Goal: Use online tool/utility: Utilize a website feature to perform a specific function

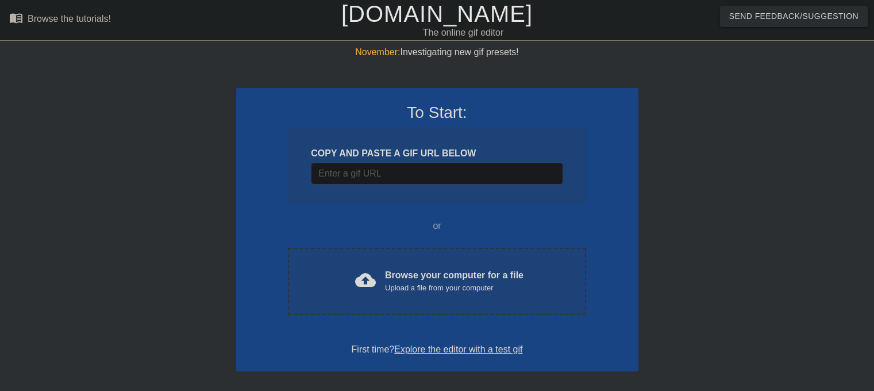
click at [389, 356] on div "To Start: COPY AND PASTE A GIF URL BELOW or cloud_upload Browse your computer f…" at bounding box center [437, 229] width 402 height 283
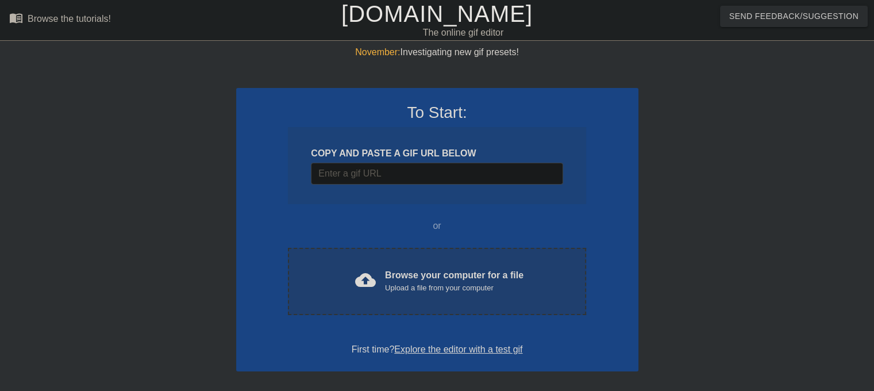
click at [468, 293] on div "Upload a file from your computer" at bounding box center [454, 287] width 139 height 11
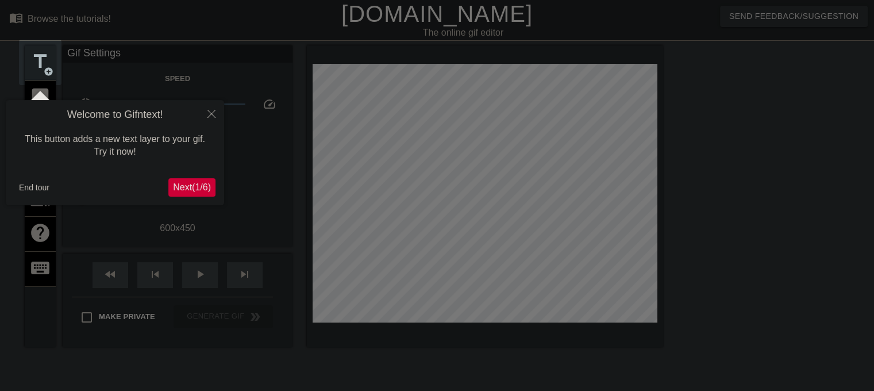
scroll to position [28, 0]
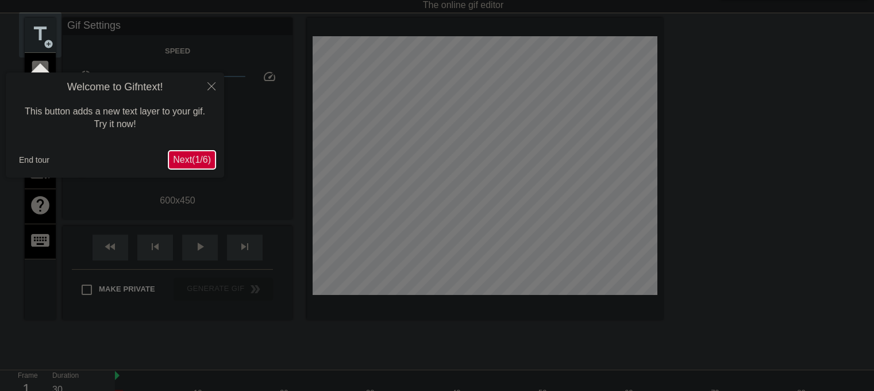
click at [195, 163] on span "Next ( 1 / 6 )" at bounding box center [192, 160] width 38 height 10
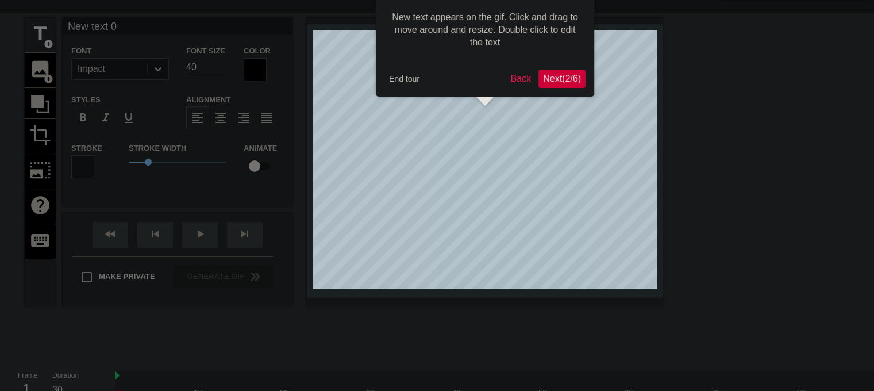
scroll to position [0, 0]
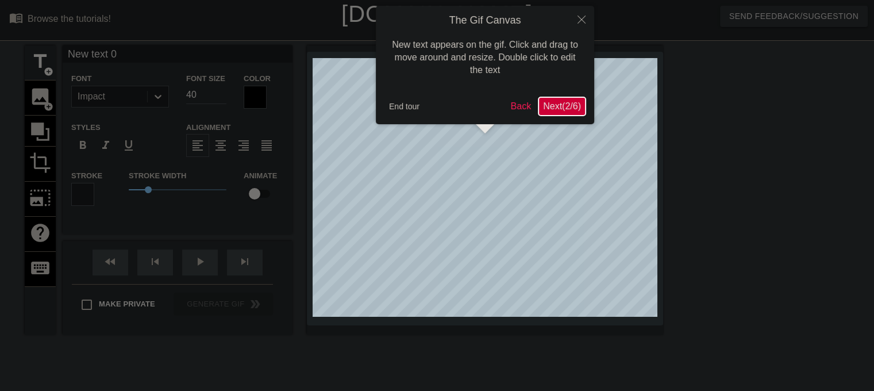
click at [556, 112] on button "Next ( 2 / 6 )" at bounding box center [562, 106] width 47 height 18
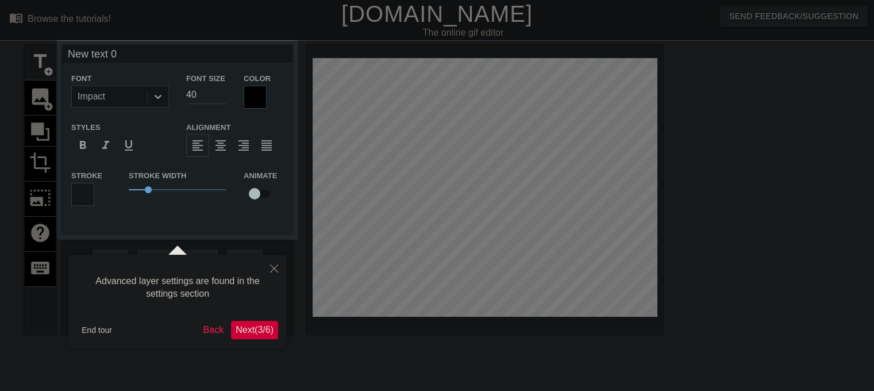
scroll to position [28, 0]
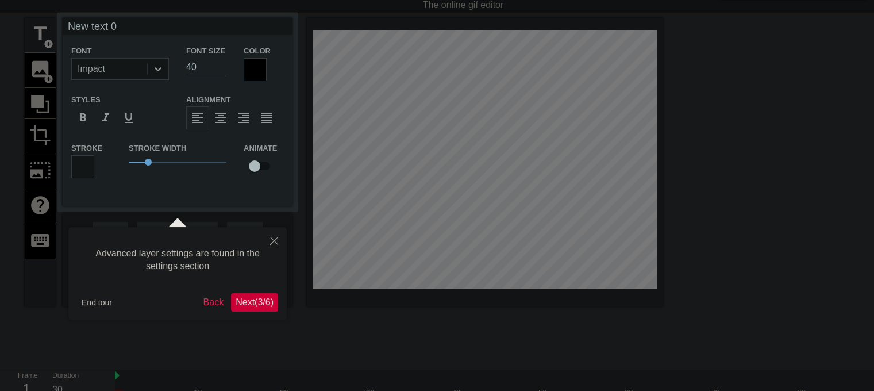
click at [253, 302] on span "Next ( 3 / 6 )" at bounding box center [255, 302] width 38 height 10
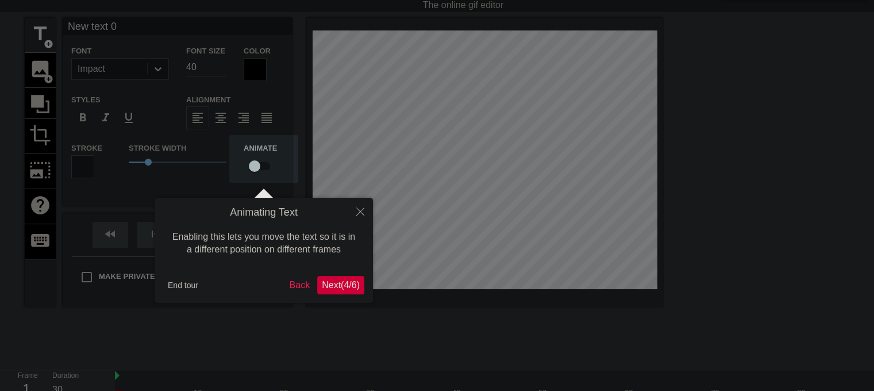
scroll to position [0, 0]
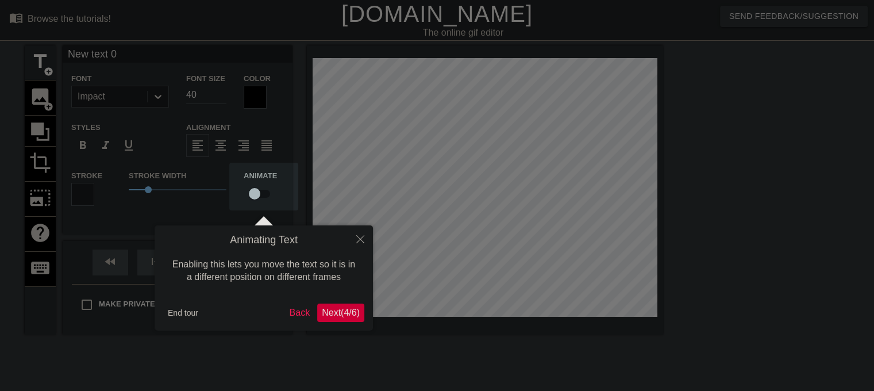
drag, startPoint x: 347, startPoint y: 314, endPoint x: 301, endPoint y: 244, distance: 83.1
click at [301, 244] on div "Animating Text Enabling this lets you move the text so it is in a different pos…" at bounding box center [264, 277] width 218 height 105
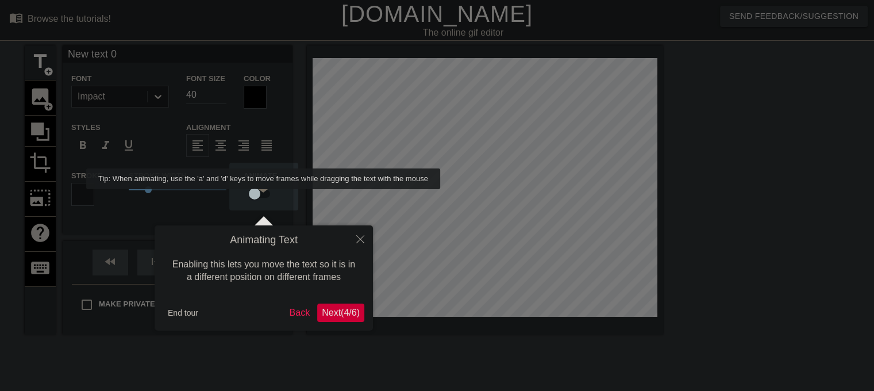
click at [264, 195] on input "checkbox" at bounding box center [255, 194] width 66 height 22
checkbox input "true"
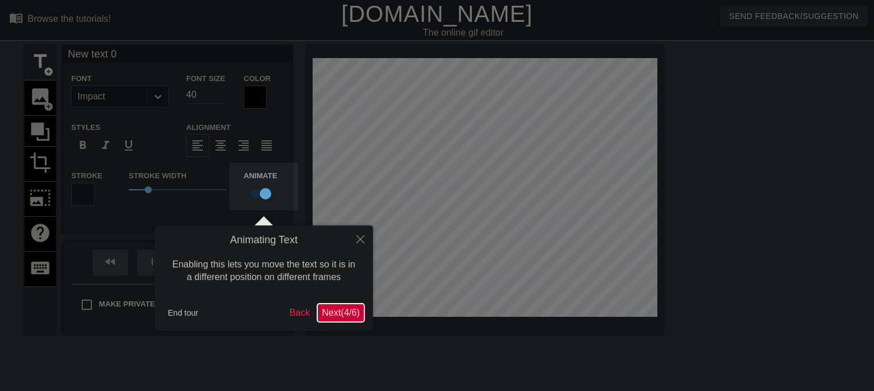
click at [342, 317] on span "Next ( 4 / 6 )" at bounding box center [341, 313] width 38 height 10
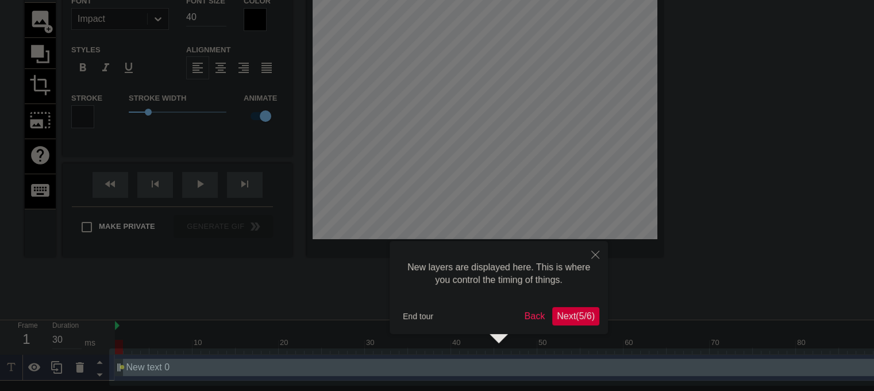
click at [577, 321] on span "Next ( 5 / 6 )" at bounding box center [576, 316] width 38 height 10
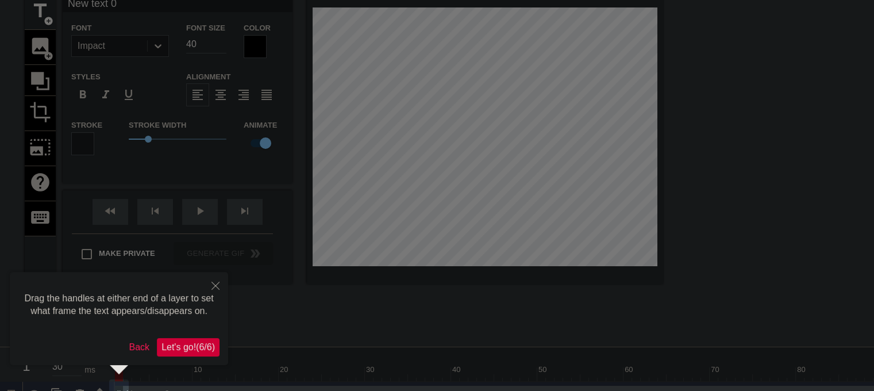
scroll to position [51, 0]
click at [198, 344] on span "Let's go! ( 6 / 6 )" at bounding box center [188, 347] width 53 height 10
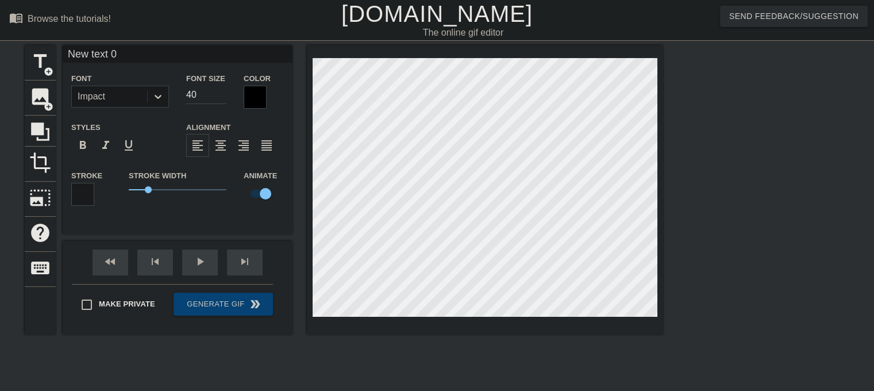
scroll to position [1, 2]
type input "E text 0"
type textarea "E text 0"
type input "Etext 0"
type textarea "Etext 0"
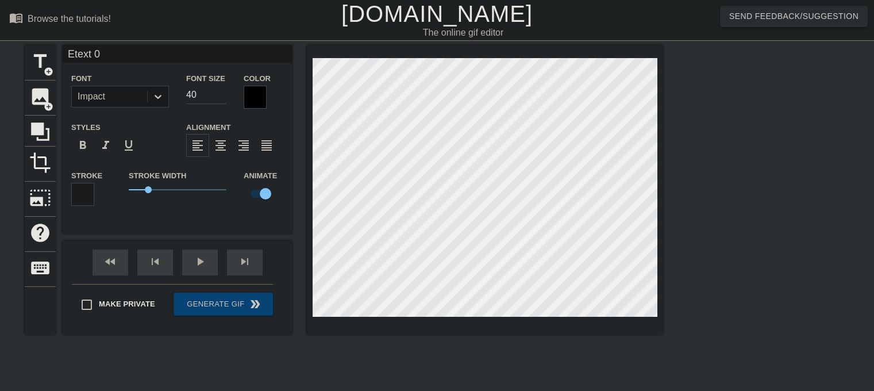
type input "Eext 0"
type textarea "Eext 0"
type input "Ext 0"
type textarea "Ext 0"
type input "Et 0"
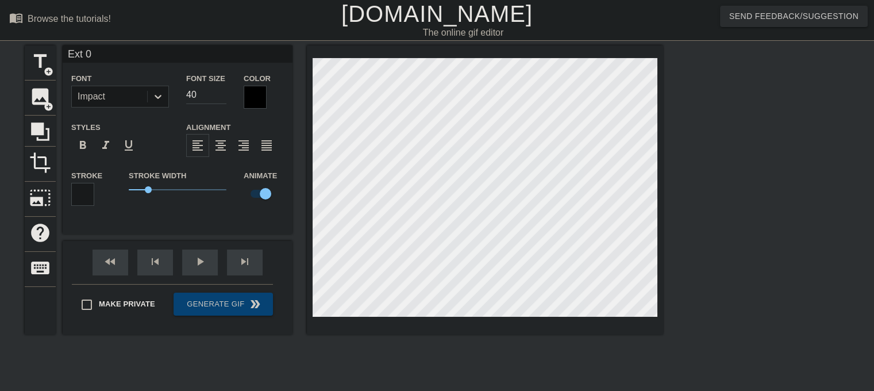
type textarea "Et 0"
type input "E 0"
type textarea "E 0"
type input "E0"
type textarea "E0"
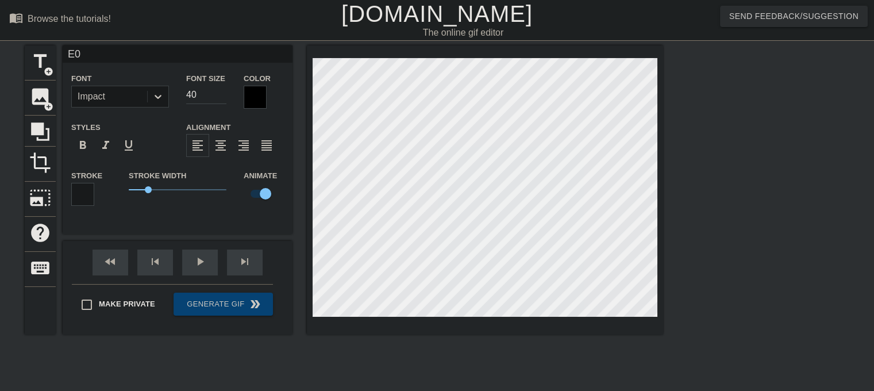
type input "E"
type textarea "E"
type input "Ea"
type textarea "Ea"
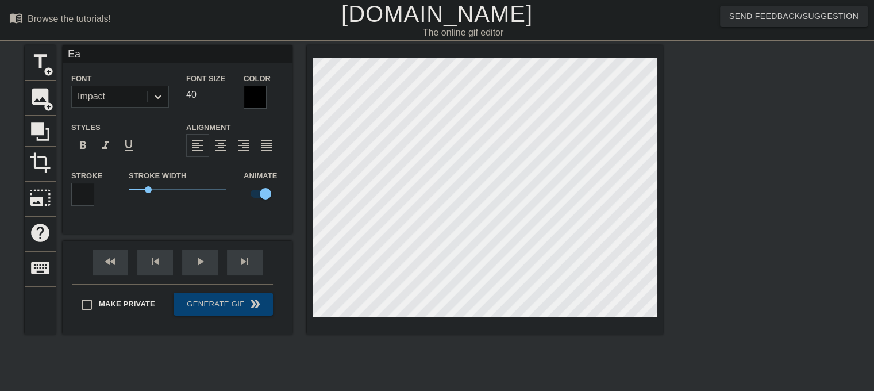
type input "Eat"
type textarea "Eat"
type input "Eat"
type textarea "Eat"
type input "Eat e"
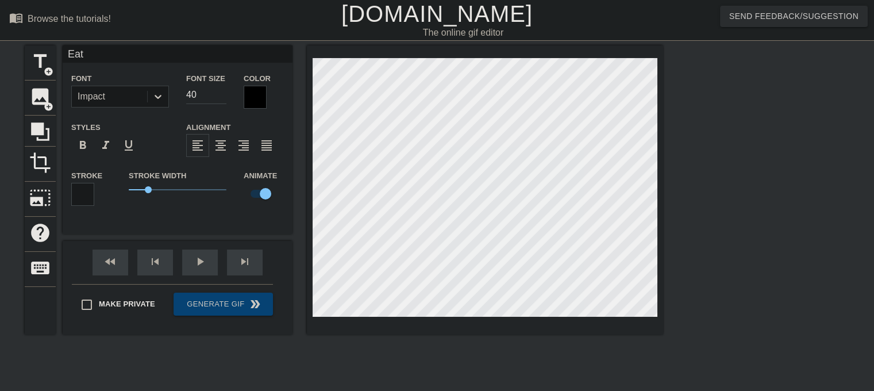
type textarea "Eat e"
type input "Eat em"
type textarea "Eat em"
type input "Eat e"
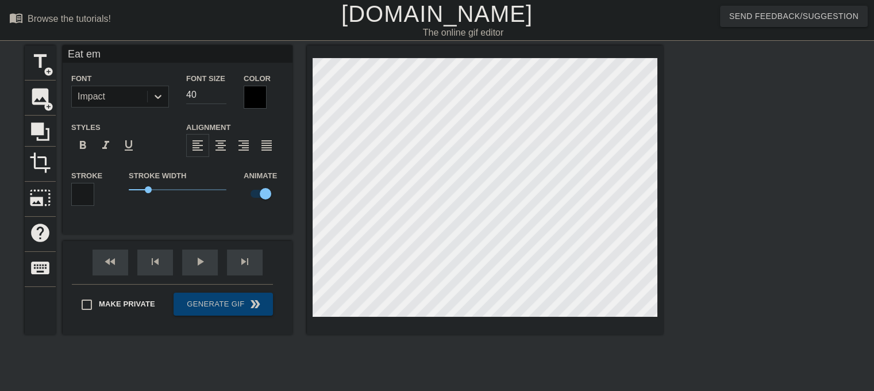
type textarea "Eat e"
type input "Eat"
type textarea "Eat"
type input "Eat"
type textarea "Eat"
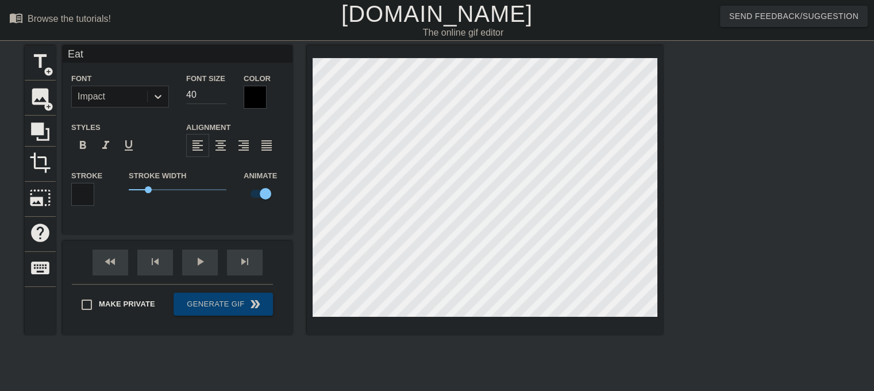
type input "Eat'"
type textarea "Eat'"
type input "Eat'e"
type textarea "Eat'e"
type input "Eat'em"
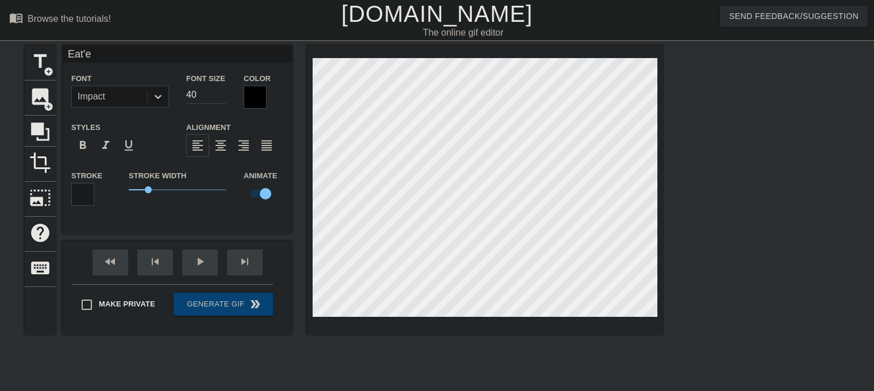
type textarea "Eat'em"
type input "Eat'em"
type textarea "Eat'em"
type input "Eat'em u"
type textarea "Eat'em u"
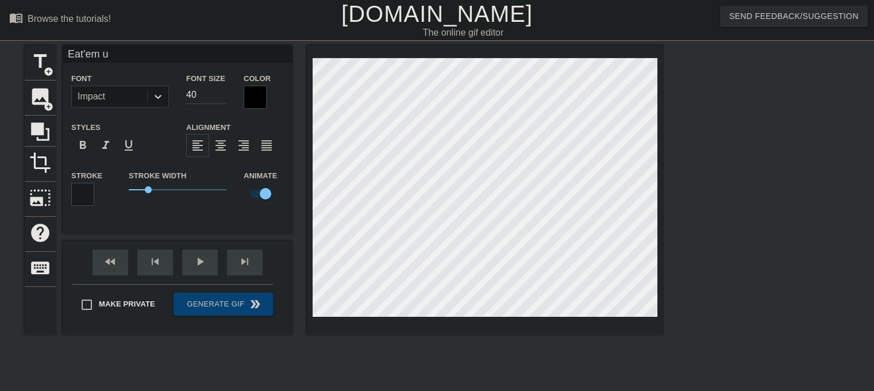
type input "Eat'em up"
type textarea "Eat'em up"
type input "Eat'em up"
type textarea "Eat'em up"
type input "Eat'em up T"
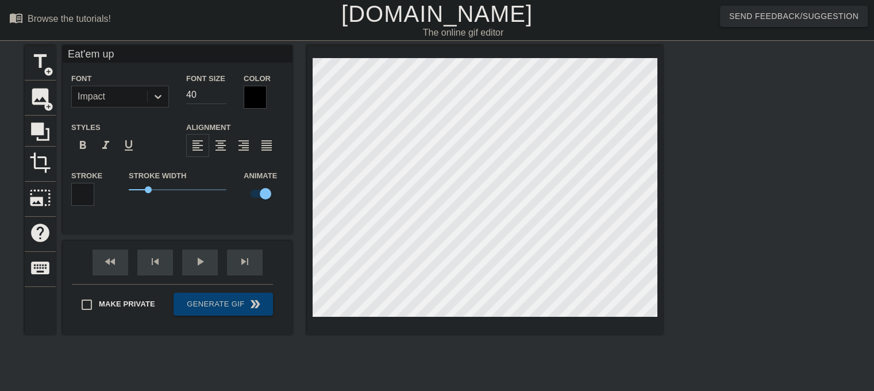
type textarea "Eat'em up T"
type input "Eat'em up Ti"
type textarea "Eat'em up Ti"
type input "Eat'em up Tig"
type textarea "Eat'em up Tig"
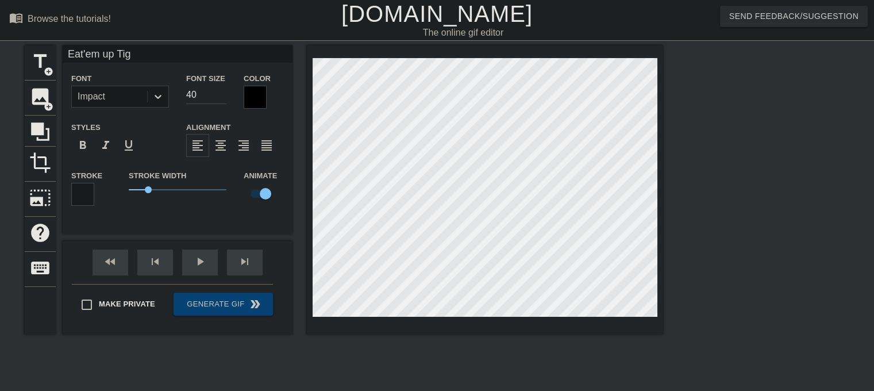
type input "Eat'em up Tige"
type textarea "Eat'em up Tige"
type input "Eat'em up Tiger"
type textarea "Eat'em up Tiger"
type input "Eat'em up Tigers"
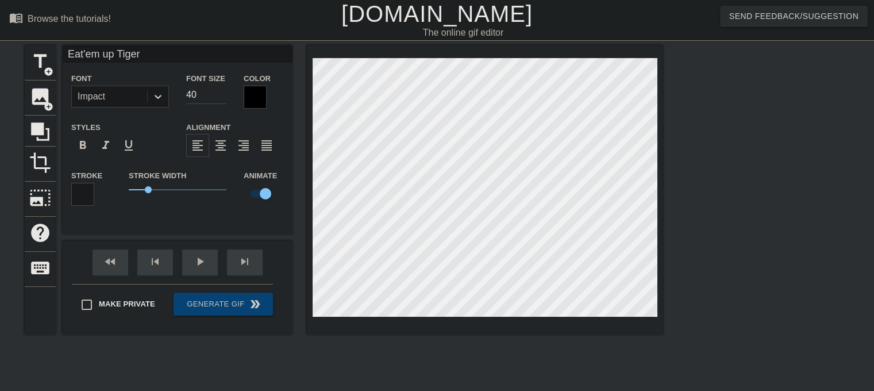
type textarea "Eat'em up Tigers"
type input "Eat'em up Tigers!"
type textarea "Eat'em up Tigers!"
type input "Eat'em up Tigers!"
type textarea "Eat'em up Tigers!"
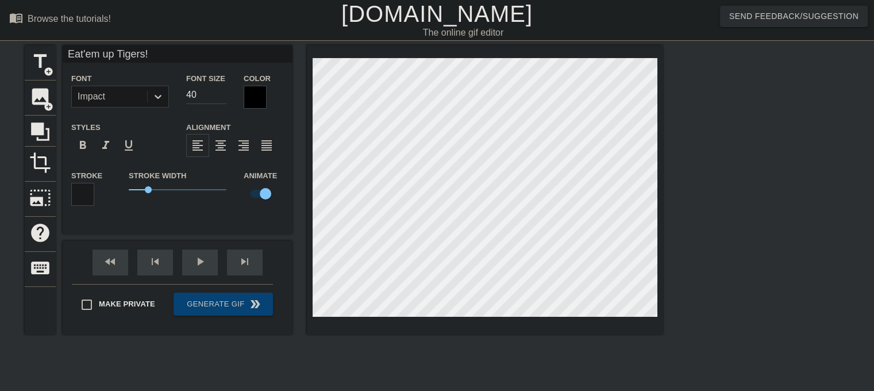
type input "Eat'em up Tigers! E"
type textarea "Eat'em up Tigers! E"
type input "Eat'em up Tigers! Ea"
type textarea "Eat'em up Tigers! Ea"
type input "Eat'em up Tigers! Eat"
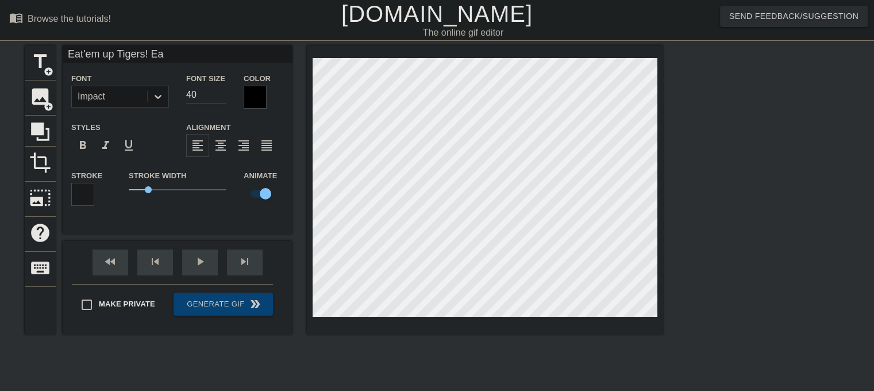
type textarea "Eat'em up Tigers! Eat"
type input "Eat'em up Tigers! Eat'"
type textarea "Eat'em up Tigers! Eat'"
type input "Eat'em up Tigers! Eat'm"
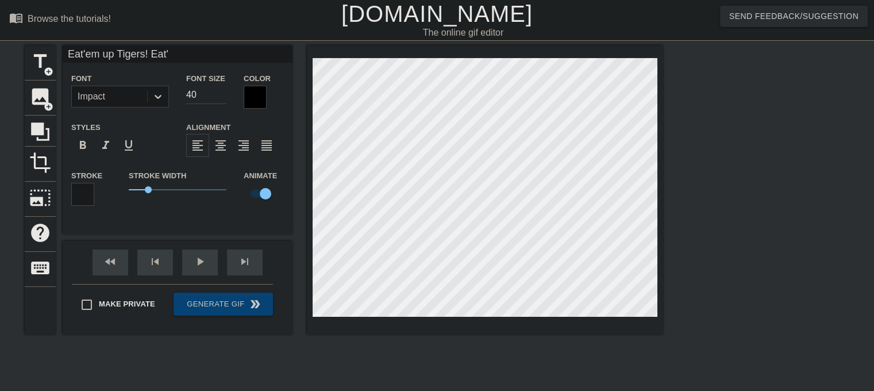
type textarea "Eat'em up Tigers! Eat'm"
type input "Eat'em up Tigers! Eat'me"
type textarea "Eat'em up Tigers! Eat'me"
type input "Eat'em up Tigers! Eat'me"
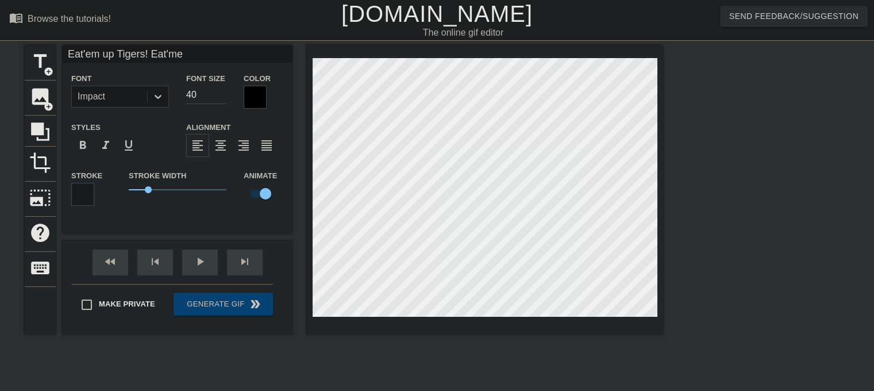
type textarea "Eat'em up Tigers! Eat'me"
type input "Eat'em up Tigers! Eat'me"
type textarea "Eat'em up Tigers! Eat'me"
type input "Eat'em up Tigers! Eat'm"
type textarea "Eat'em up Tigers! Eat'm"
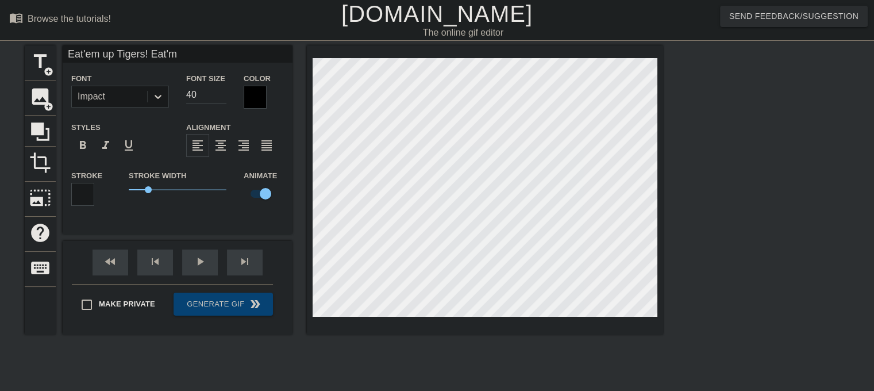
type input "Eat'em up Tigers! Eat'"
type textarea "Eat'em up Tigers! Eat'"
type input "Eat'em up Tigers! Eat'e"
type textarea "Eat'em up Tigers! Eat'e"
type input "Eat'em up Tigers! Eat'em"
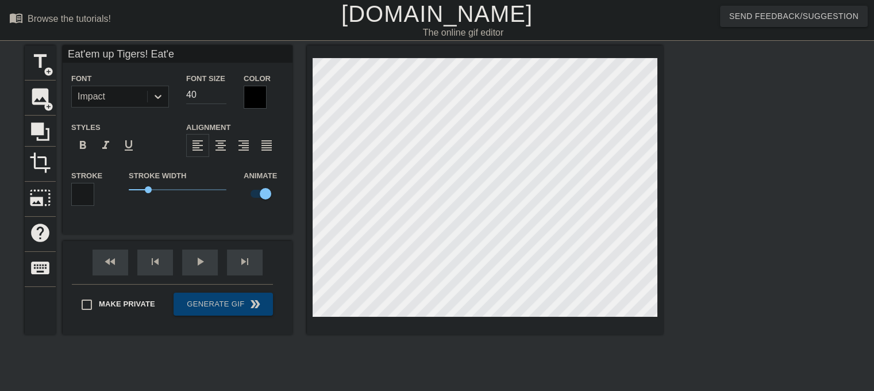
type textarea "Eat'em up Tigers! Eat'em"
type input "Eat'em up Tigers! Eat'em"
type textarea "Eat'em up Tigers! Eat'em"
type input "Eat'em up Tigers! Eat'em u"
type textarea "Eat'em up Tigers! Eat'em u"
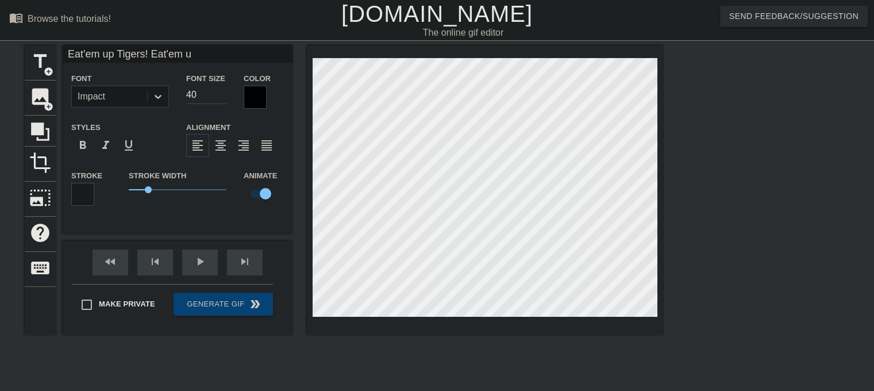
scroll to position [1, 7]
type input "Eat'em up Tigers! Eat'em up"
type textarea "Eat'em up Tigers! Eat'em up"
type input "Eat'em up Tigers! Eat'em up!"
type textarea "Eat'em up Tigers! Eat'em up!"
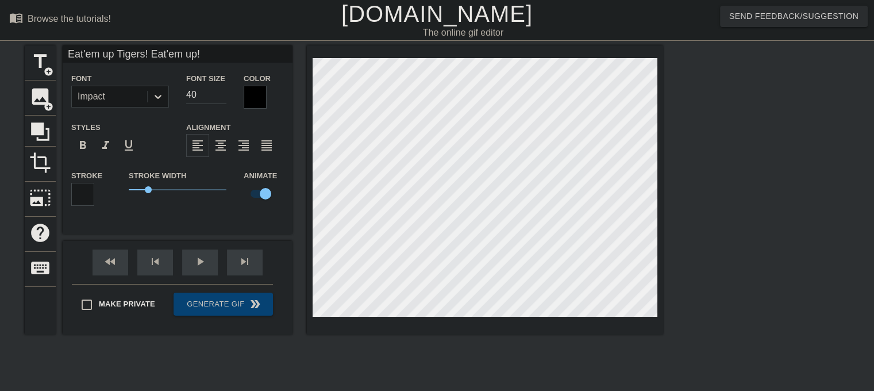
click at [264, 92] on div at bounding box center [255, 97] width 23 height 23
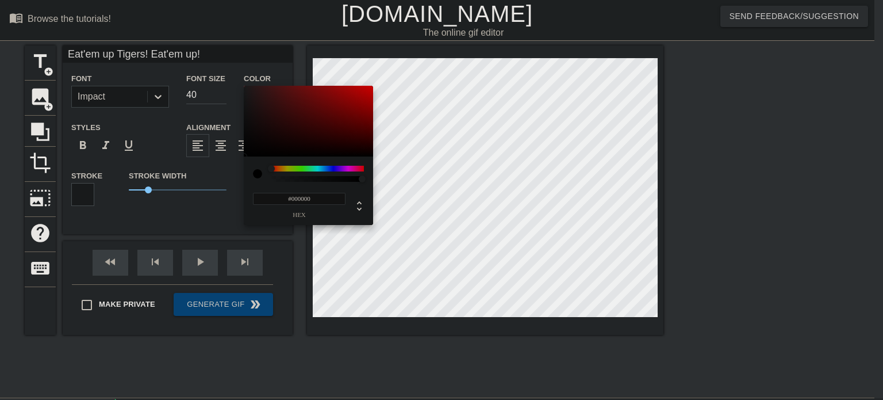
click at [303, 200] on input "#000000" at bounding box center [299, 199] width 93 height 12
click at [368, 187] on div "#111111 hex" at bounding box center [308, 190] width 129 height 68
click at [350, 195] on div at bounding box center [354, 204] width 18 height 27
type input "17"
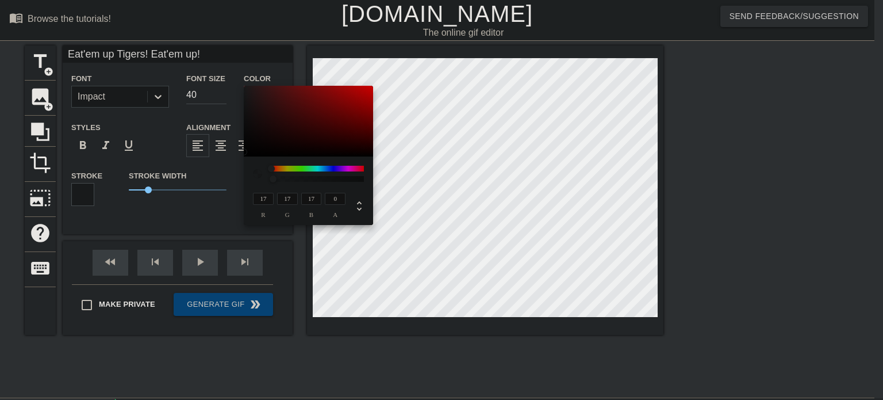
drag, startPoint x: 363, startPoint y: 180, endPoint x: 237, endPoint y: 190, distance: 126.8
click at [237, 190] on div "17 r 17 g 17 b 0 a" at bounding box center [441, 200] width 883 height 400
click at [309, 188] on div "17 r 17 g 17 b 0 a" at bounding box center [308, 200] width 111 height 36
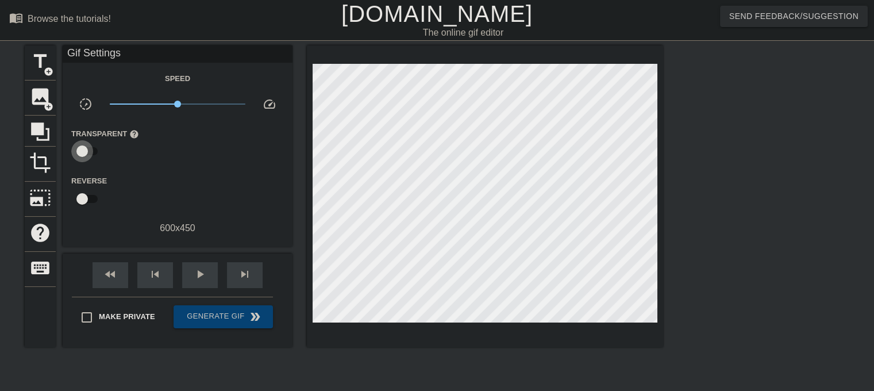
click at [89, 156] on input "checkbox" at bounding box center [82, 151] width 66 height 22
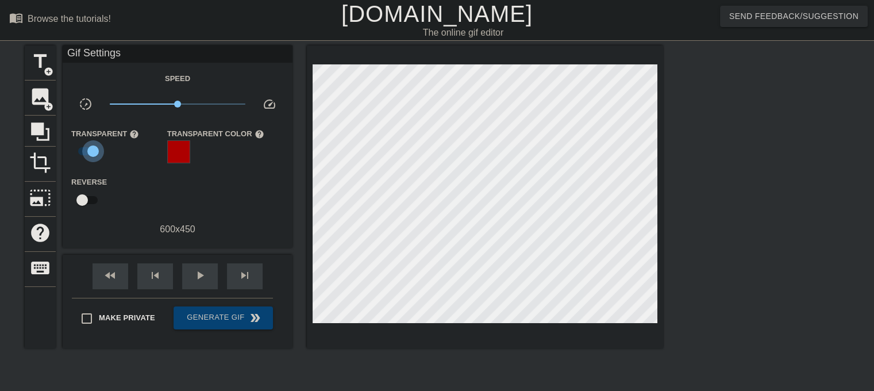
click at [89, 156] on input "checkbox" at bounding box center [93, 151] width 66 height 22
checkbox input "false"
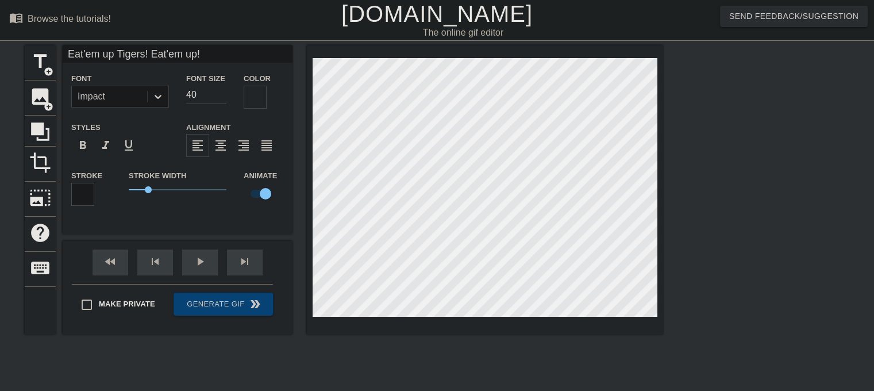
click at [88, 193] on div at bounding box center [82, 194] width 23 height 23
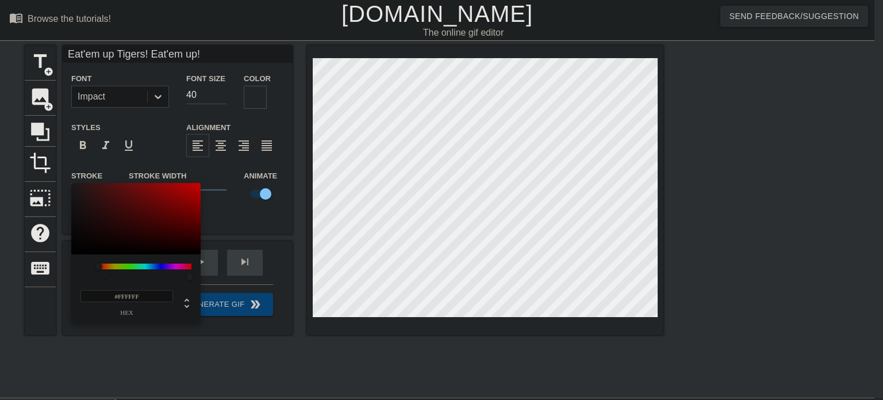
type input "255"
type input "1"
drag, startPoint x: 190, startPoint y: 276, endPoint x: 232, endPoint y: 272, distance: 42.1
click at [232, 272] on div "255 r 255 g 255 b 1 a" at bounding box center [441, 200] width 883 height 400
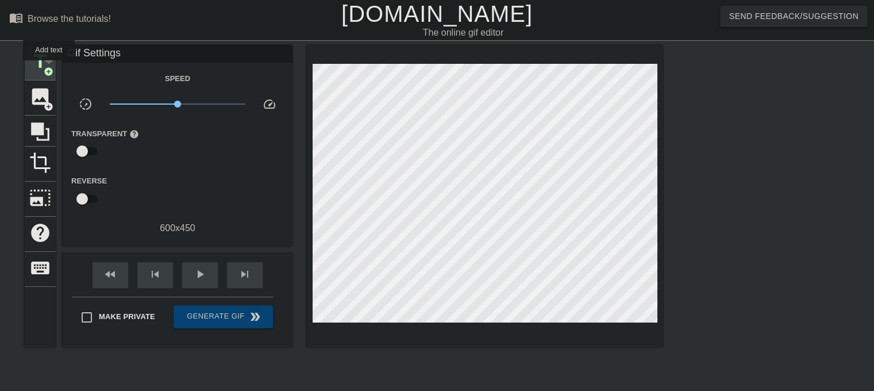
click at [49, 68] on span "add_circle" at bounding box center [49, 72] width 10 height 10
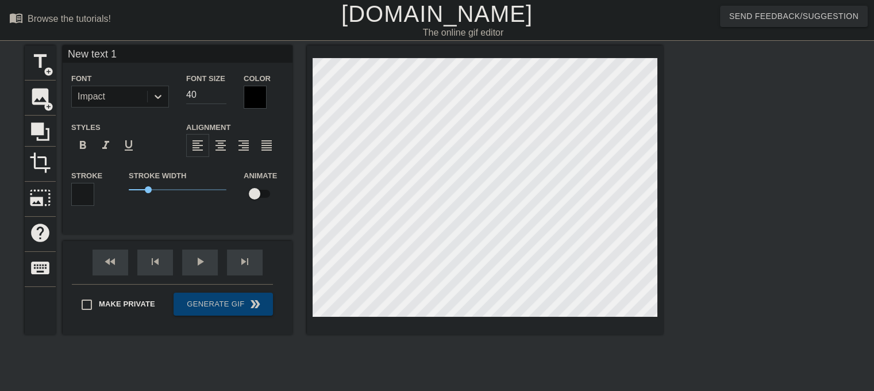
click at [254, 94] on div at bounding box center [255, 97] width 23 height 23
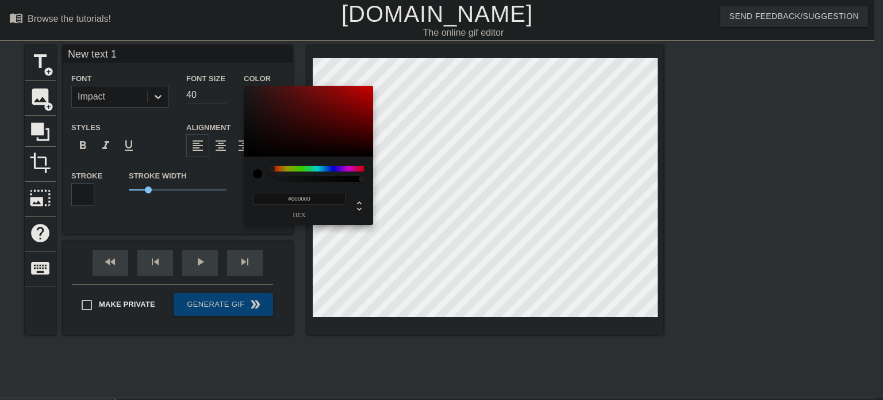
type input "0"
type input "1"
drag, startPoint x: 359, startPoint y: 180, endPoint x: 405, endPoint y: 190, distance: 46.6
click at [405, 190] on div "0 r 0 g 0 b 1 a" at bounding box center [441, 200] width 883 height 400
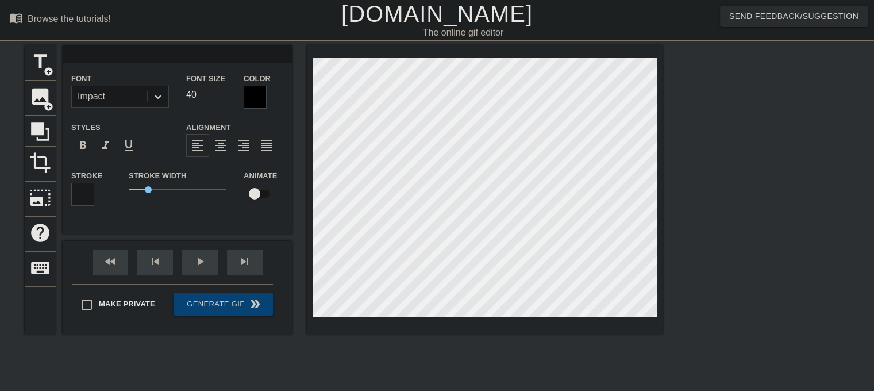
scroll to position [1, 2]
click at [709, 203] on div at bounding box center [763, 217] width 172 height 345
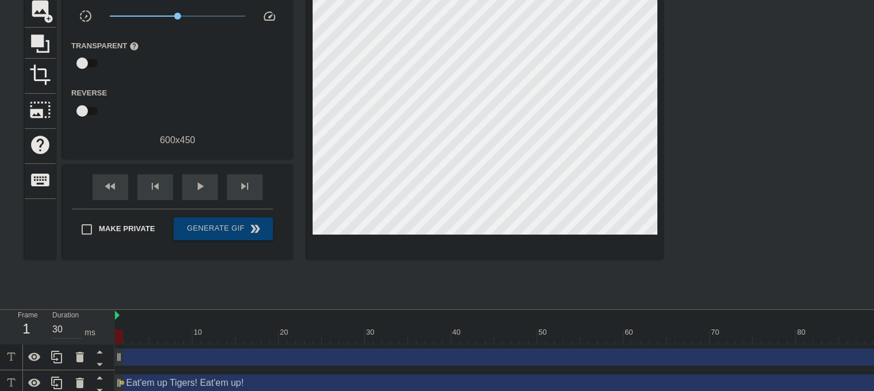
scroll to position [95, 0]
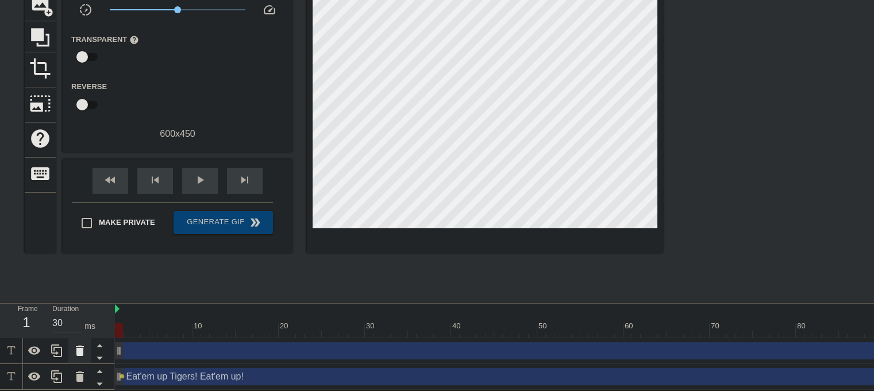
click at [81, 347] on icon at bounding box center [80, 351] width 14 height 14
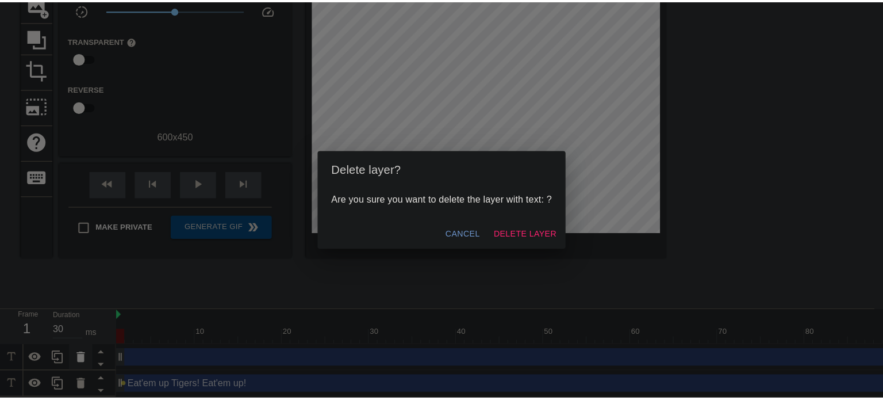
scroll to position [86, 0]
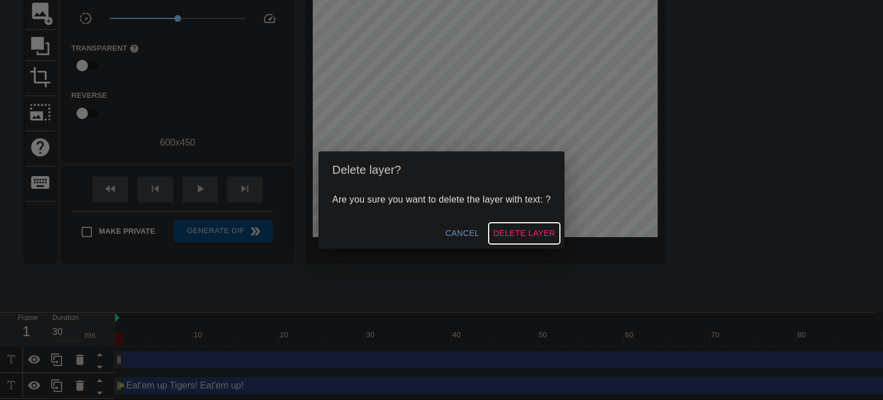
click at [520, 229] on span "Delete Layer" at bounding box center [524, 233] width 62 height 14
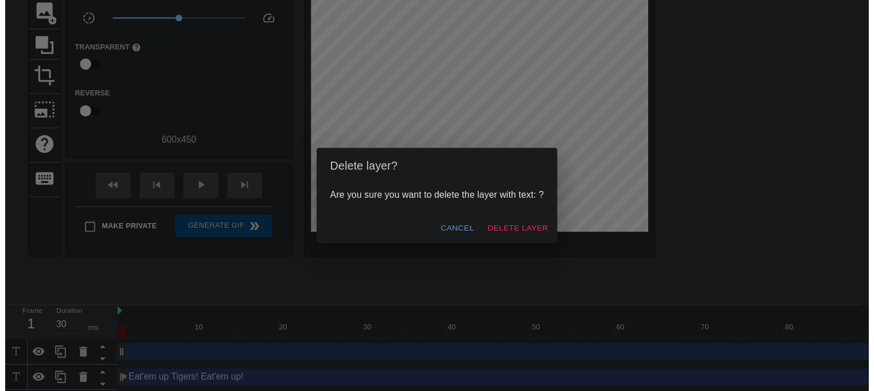
scroll to position [69, 0]
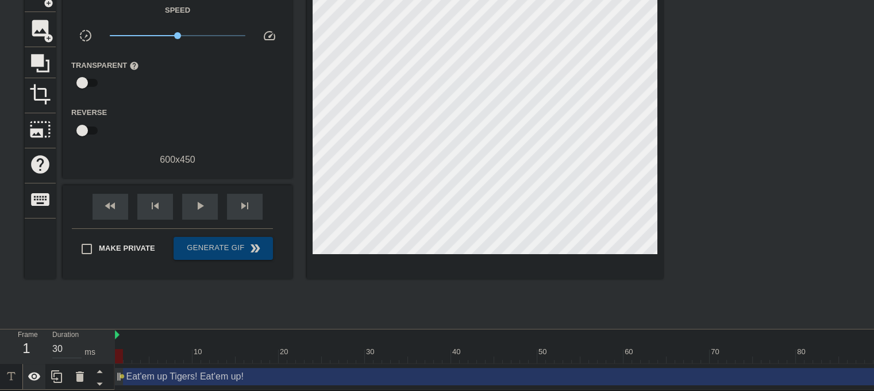
click at [37, 378] on icon at bounding box center [34, 376] width 13 height 9
click at [37, 378] on icon at bounding box center [34, 376] width 13 height 11
click at [37, 378] on icon at bounding box center [34, 376] width 13 height 9
drag, startPoint x: 122, startPoint y: 374, endPoint x: 156, endPoint y: 369, distance: 34.9
click at [156, 369] on div "Eat'em up Tigers! Eat'em up! drag_handle drag_handle lens" at bounding box center [856, 376] width 1483 height 17
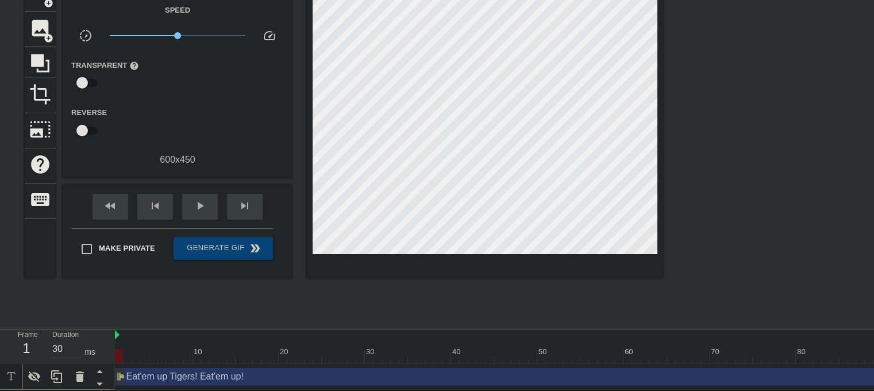
click at [149, 372] on div "Eat'em up Tigers! Eat'em up! drag_handle drag_handle" at bounding box center [856, 376] width 1483 height 17
click at [120, 376] on span "lens" at bounding box center [122, 376] width 5 height 5
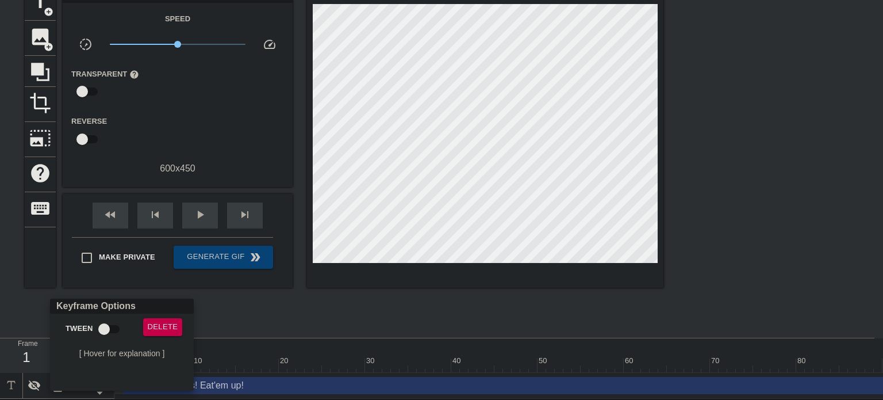
click at [243, 314] on div at bounding box center [441, 200] width 883 height 400
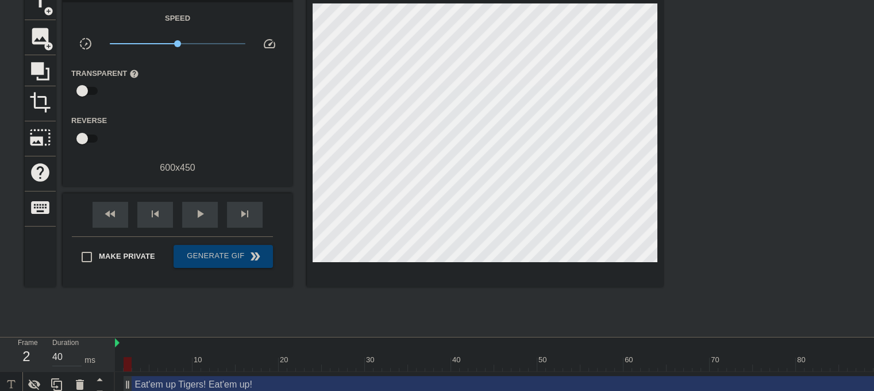
type input "30"
drag, startPoint x: 121, startPoint y: 386, endPoint x: 117, endPoint y: 398, distance: 12.7
click at [117, 390] on html "menu_book Browse the tutorials! [DOMAIN_NAME] The online gif editor Send Feedba…" at bounding box center [437, 169] width 874 height 458
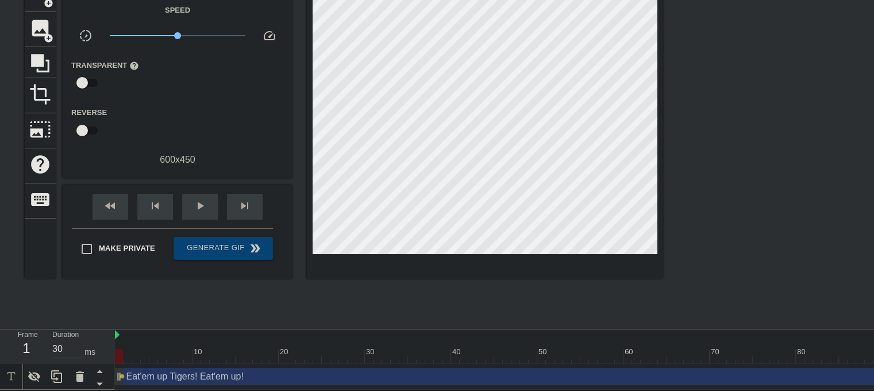
scroll to position [69, 0]
click at [35, 377] on icon at bounding box center [35, 377] width 14 height 14
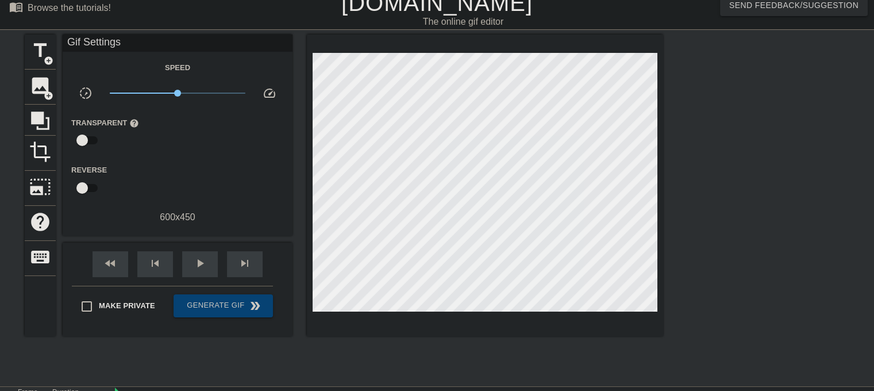
scroll to position [0, 0]
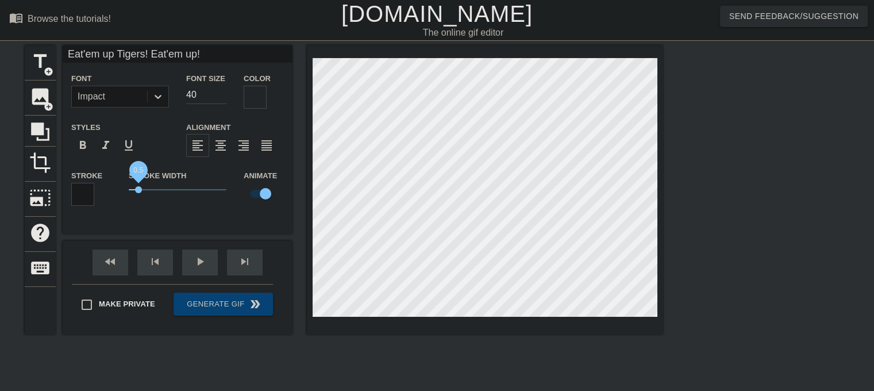
drag, startPoint x: 149, startPoint y: 192, endPoint x: 139, endPoint y: 191, distance: 10.4
click at [139, 191] on span "0.5" at bounding box center [138, 189] width 7 height 7
click at [138, 170] on span "0.45" at bounding box center [137, 170] width 14 height 8
drag, startPoint x: 138, startPoint y: 170, endPoint x: 139, endPoint y: 184, distance: 14.4
click at [139, 184] on span "0.5" at bounding box center [178, 190] width 98 height 14
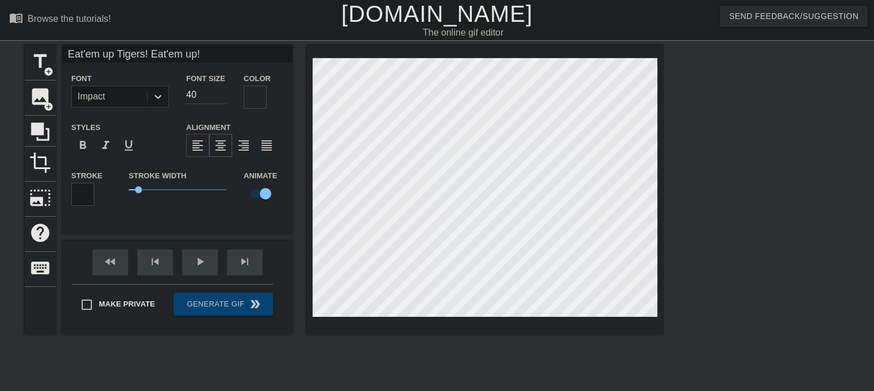
click at [228, 141] on div "format_align_center" at bounding box center [220, 145] width 23 height 23
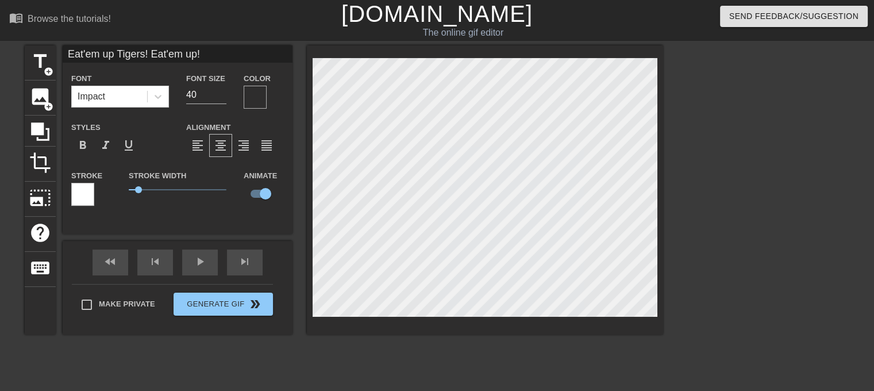
click at [255, 101] on div at bounding box center [255, 97] width 23 height 23
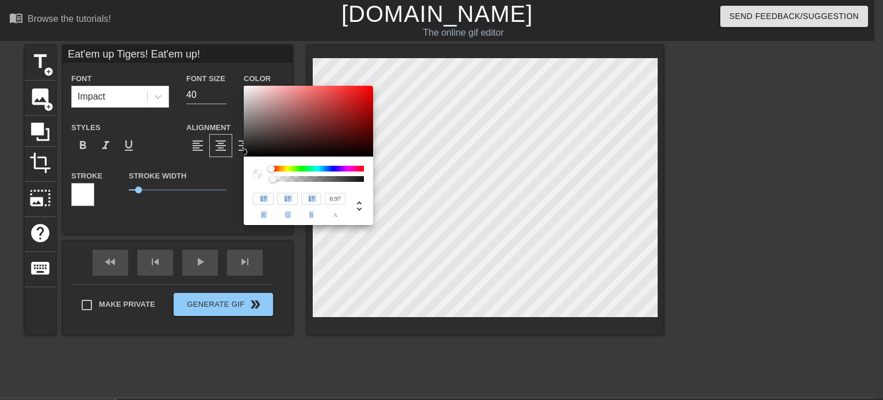
type input "1"
drag, startPoint x: 272, startPoint y: 179, endPoint x: 413, endPoint y: 193, distance: 140.9
click at [413, 193] on div "17 r 17 g 17 b 1 a" at bounding box center [441, 200] width 883 height 400
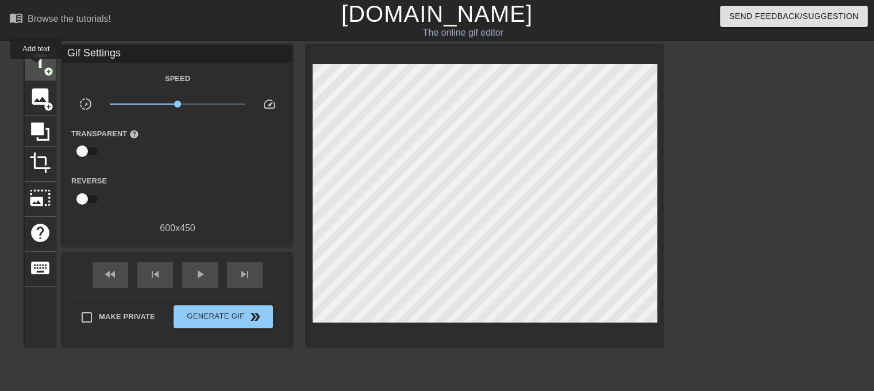
click at [37, 67] on span "title" at bounding box center [40, 62] width 22 height 22
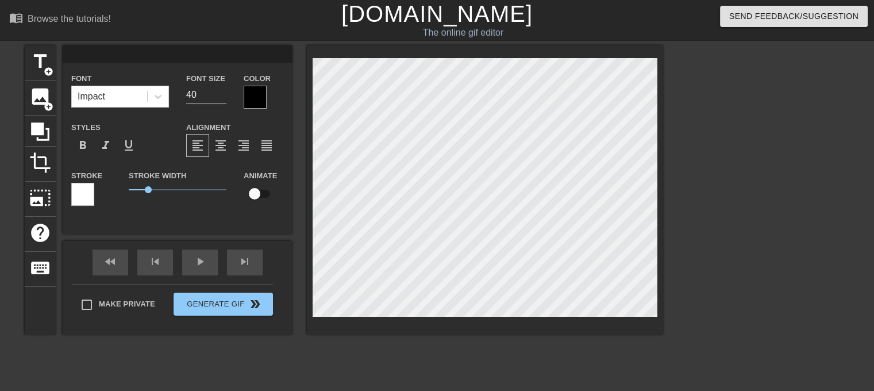
scroll to position [1, 2]
type input "Eat'em up Tigers! Eat'em up!"
checkbox input "true"
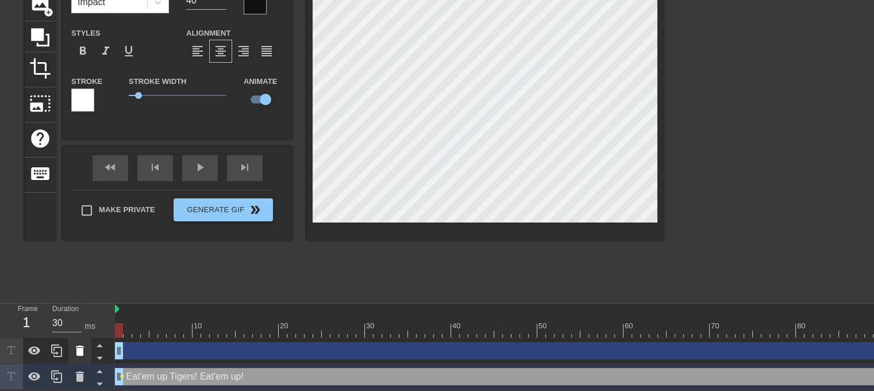
click at [77, 351] on icon at bounding box center [80, 350] width 8 height 10
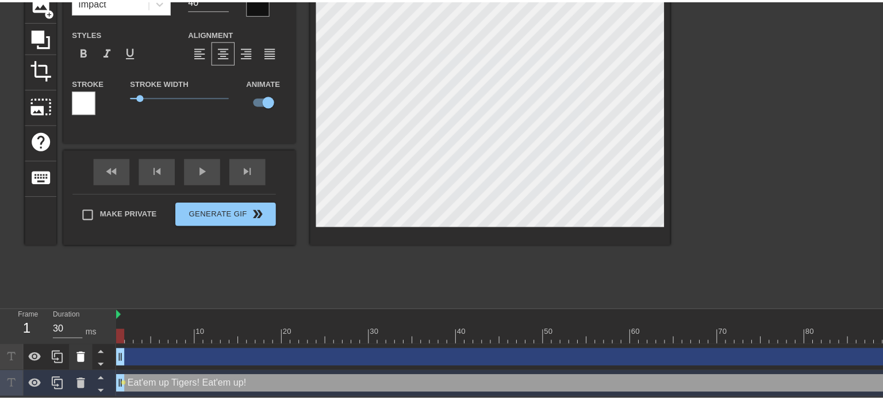
scroll to position [86, 0]
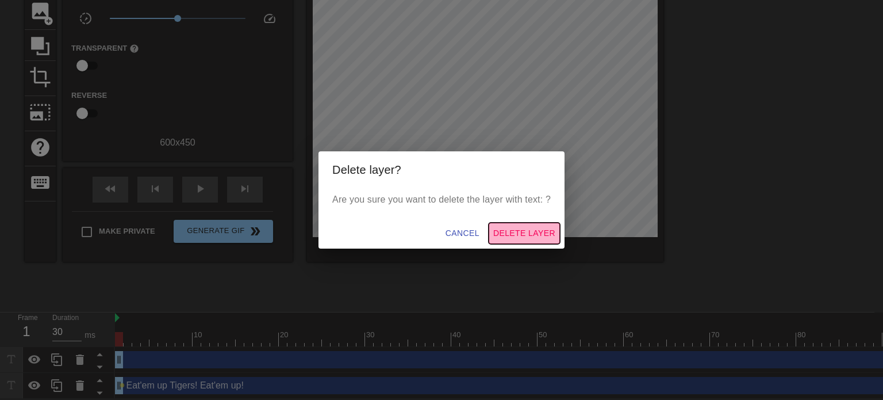
click at [516, 222] on button "Delete Layer" at bounding box center [524, 232] width 71 height 21
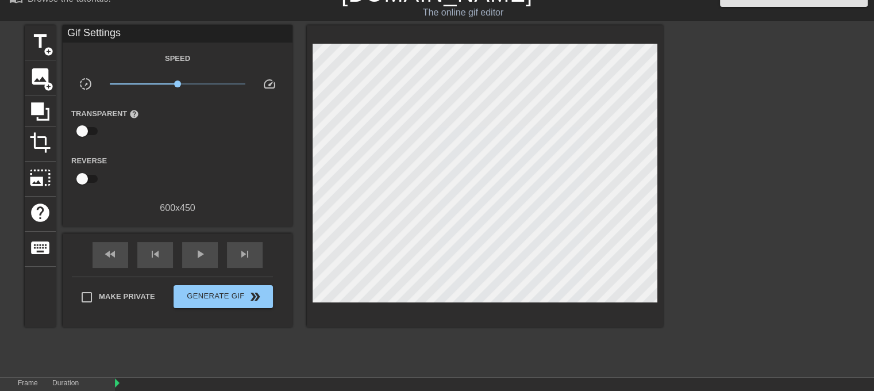
scroll to position [0, 0]
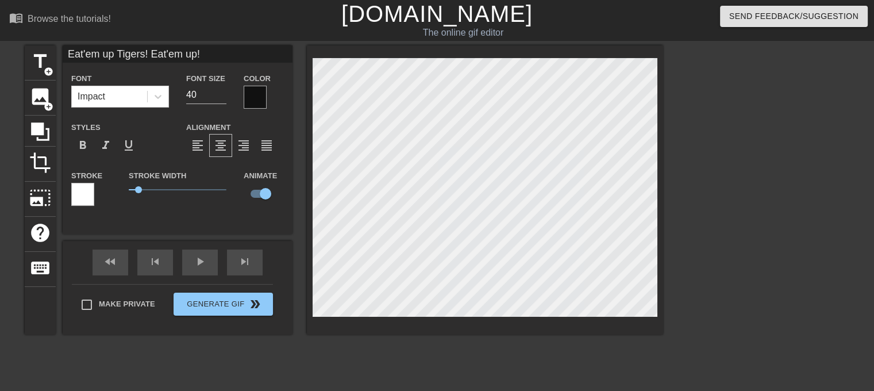
click at [86, 193] on div at bounding box center [82, 194] width 23 height 23
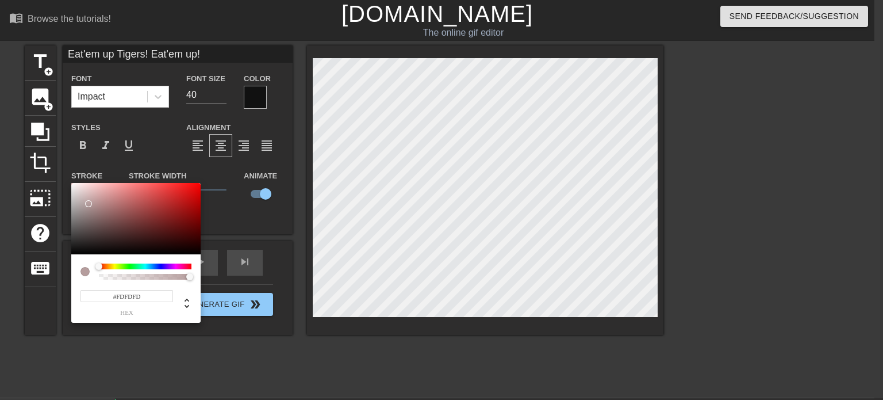
type input "#FFFFFF"
drag, startPoint x: 104, startPoint y: 244, endPoint x: 28, endPoint y: 162, distance: 112.7
click at [28, 162] on div "#FFFFFF hex" at bounding box center [441, 200] width 883 height 400
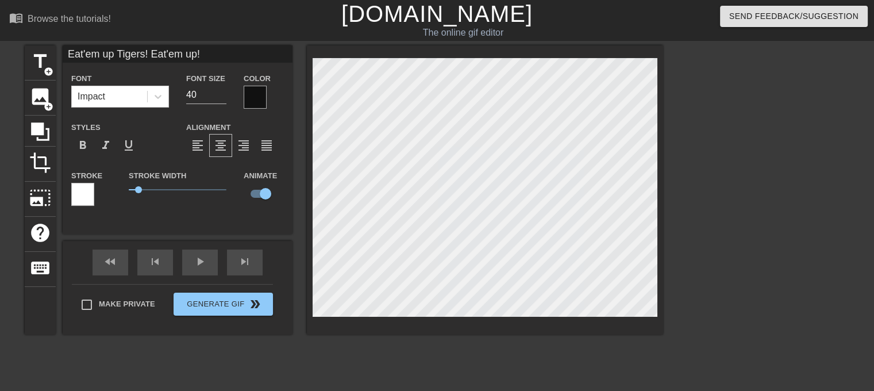
click at [256, 91] on div at bounding box center [255, 97] width 23 height 23
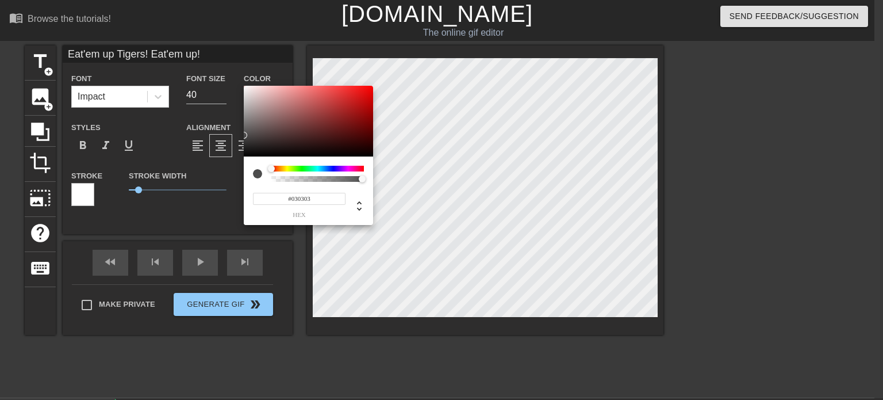
type input "#000000"
drag, startPoint x: 267, startPoint y: 125, endPoint x: 229, endPoint y: 180, distance: 67.0
click at [229, 180] on div "#000000 hex" at bounding box center [441, 200] width 883 height 400
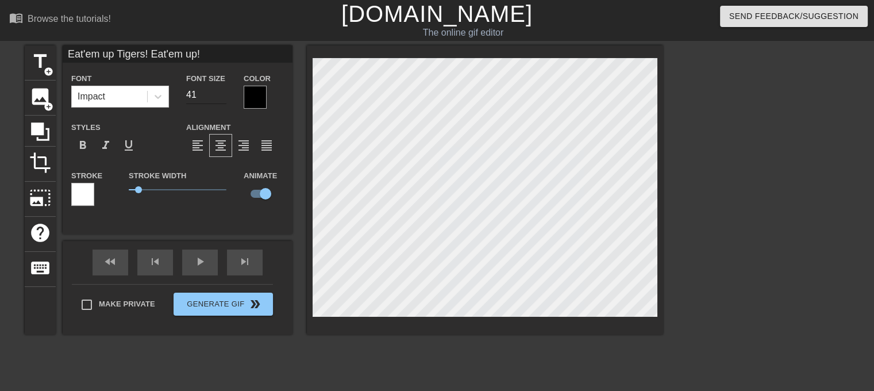
click at [218, 92] on input "41" at bounding box center [206, 95] width 40 height 18
click at [218, 92] on input "42" at bounding box center [206, 95] width 40 height 18
click at [218, 92] on input "43" at bounding box center [206, 95] width 40 height 18
click at [218, 92] on input "44" at bounding box center [206, 95] width 40 height 18
type input "45"
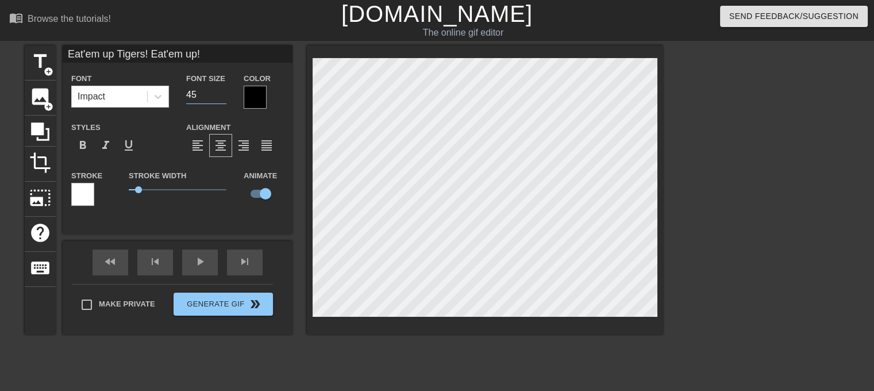
click at [218, 92] on input "45" at bounding box center [206, 95] width 40 height 18
click at [802, 197] on div at bounding box center [763, 217] width 172 height 345
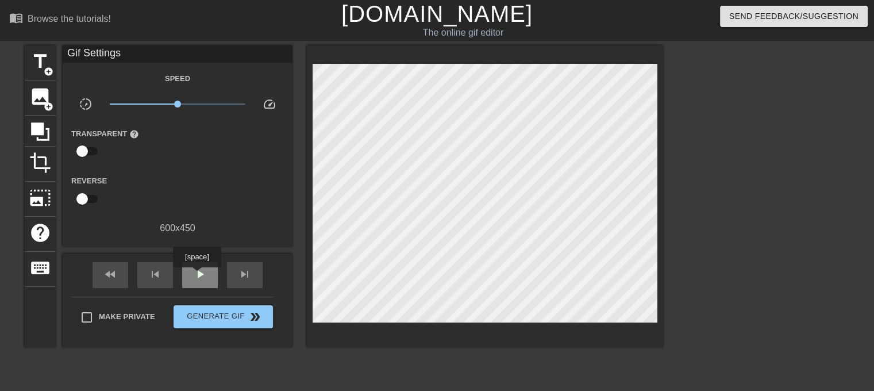
click at [197, 275] on span "play_arrow" at bounding box center [200, 274] width 14 height 14
type input "30"
click at [85, 199] on input "checkbox" at bounding box center [82, 199] width 66 height 22
checkbox input "true"
type input "30"
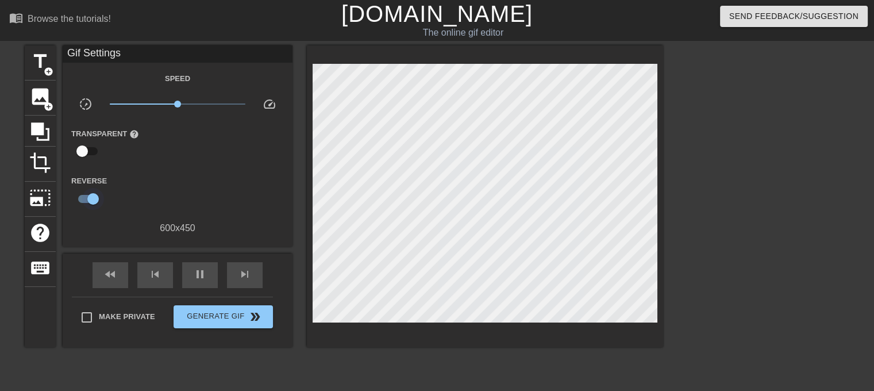
click at [85, 199] on input "checkbox" at bounding box center [93, 199] width 66 height 22
checkbox input "false"
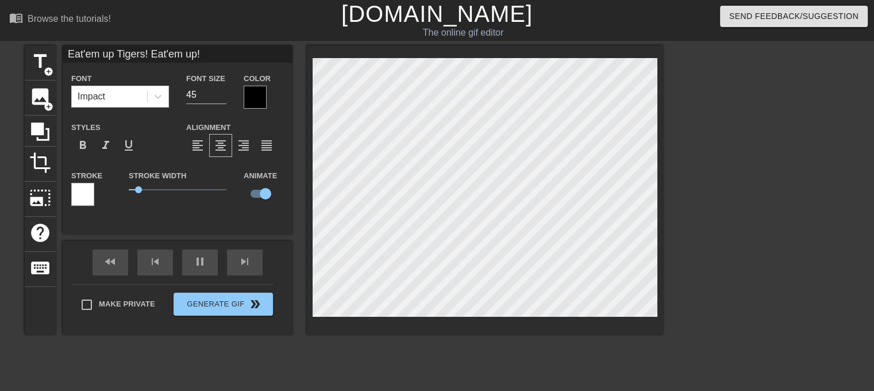
click at [261, 363] on div "title add_circle image add_circle crop photo_size_select_large help keyboard Ea…" at bounding box center [344, 217] width 639 height 345
click at [164, 88] on div at bounding box center [158, 96] width 21 height 21
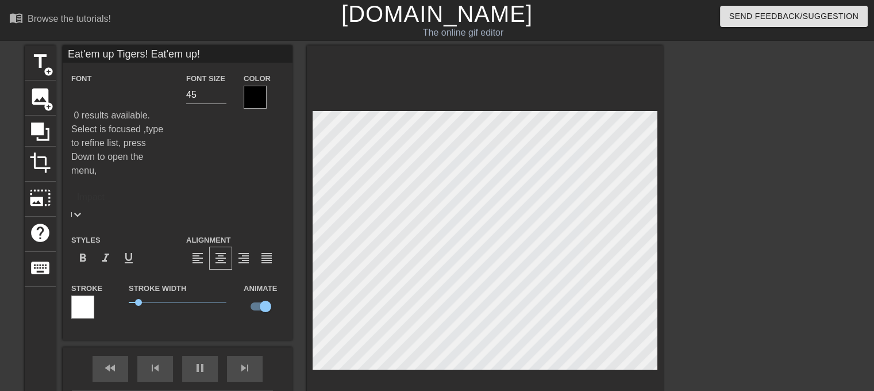
click at [83, 209] on icon at bounding box center [77, 214] width 11 height 11
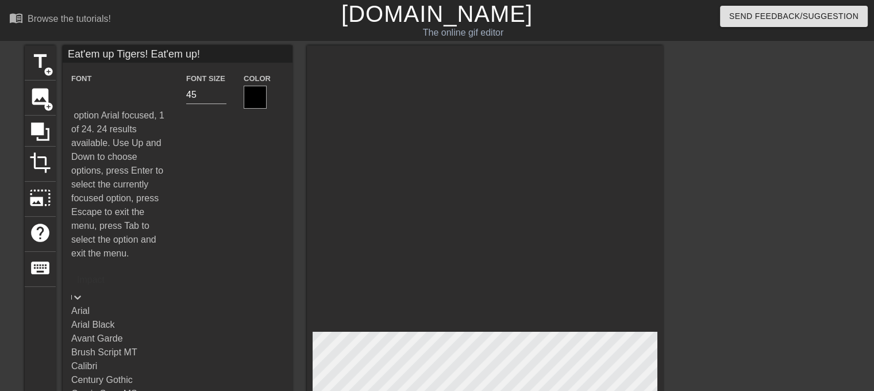
click at [117, 304] on div "Arial" at bounding box center [120, 311] width 98 height 14
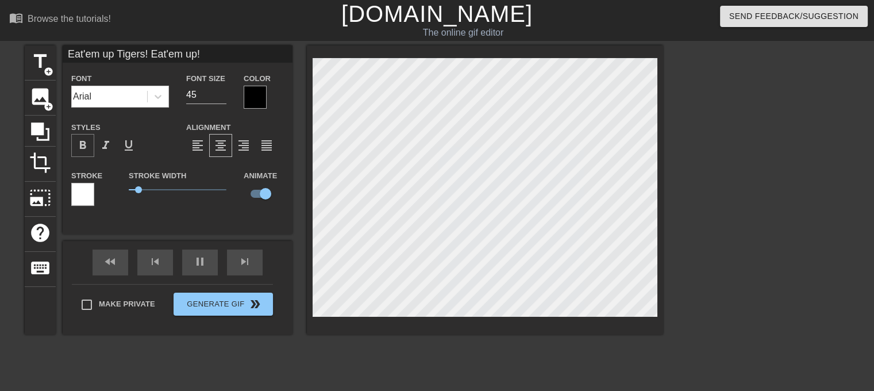
click at [85, 146] on span "format_bold" at bounding box center [83, 146] width 14 height 14
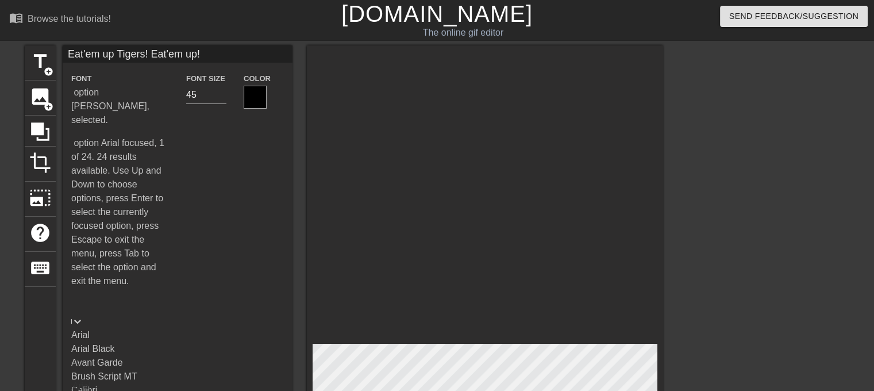
click at [83, 316] on icon at bounding box center [77, 321] width 11 height 11
click at [110, 383] on div "Calibri" at bounding box center [120, 390] width 98 height 14
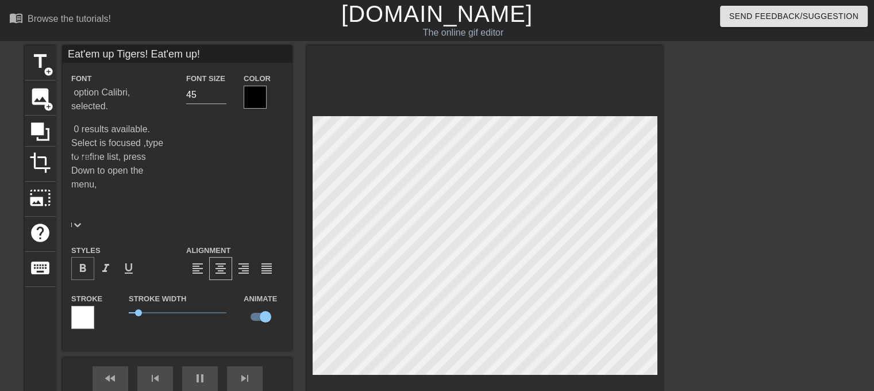
click at [92, 257] on div "format_bold" at bounding box center [82, 268] width 23 height 23
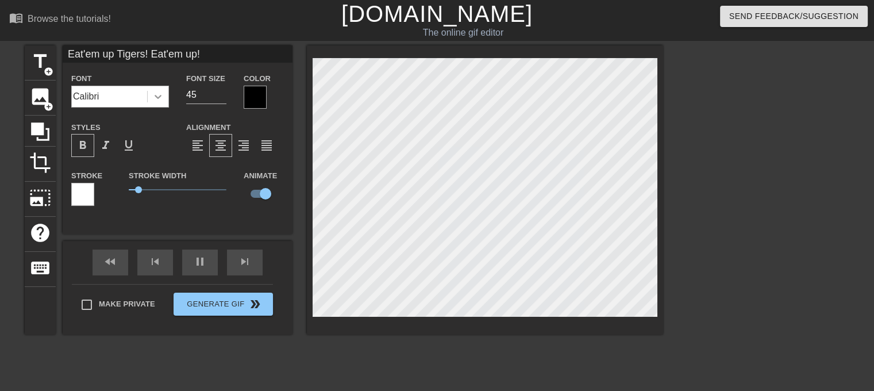
click at [153, 90] on div at bounding box center [158, 96] width 21 height 21
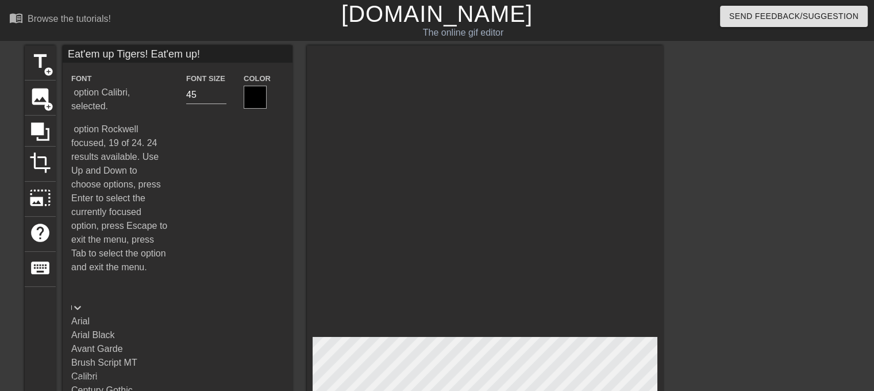
scroll to position [377, 0]
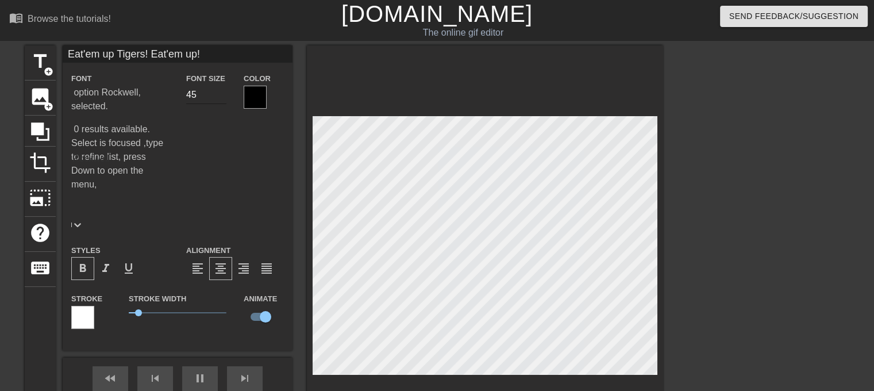
type input "30"
type input "44"
type input "40"
type input "44"
click at [221, 98] on input "44" at bounding box center [206, 95] width 40 height 18
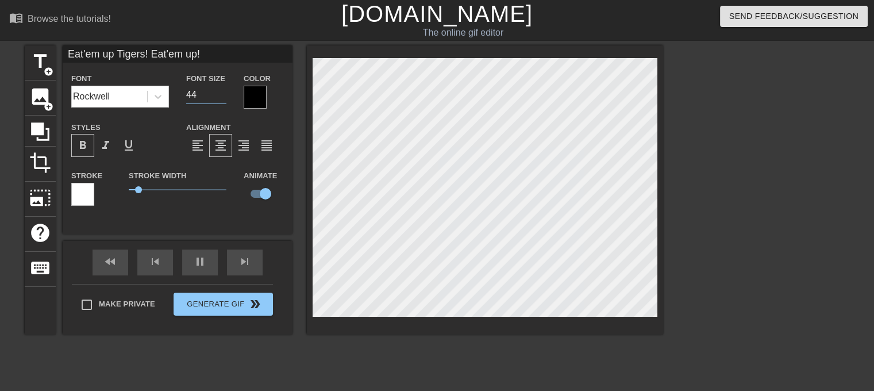
type input "30"
type input "43"
type input "40"
type input "43"
click at [221, 98] on input "43" at bounding box center [206, 95] width 40 height 18
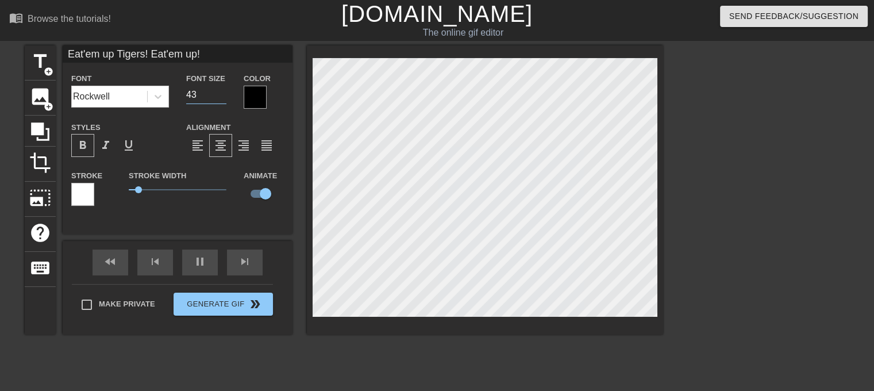
type input "30"
type input "42"
type input "40"
type input "42"
click at [221, 98] on input "42" at bounding box center [206, 95] width 40 height 18
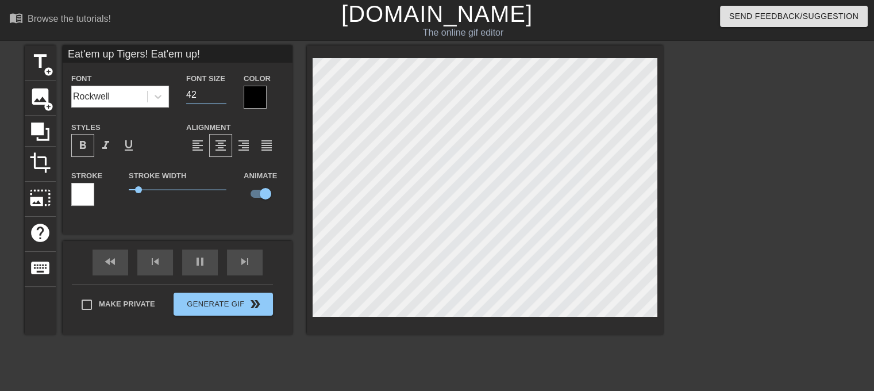
type input "40"
type input "41"
type input "30"
type input "41"
click at [221, 98] on input "41" at bounding box center [206, 95] width 40 height 18
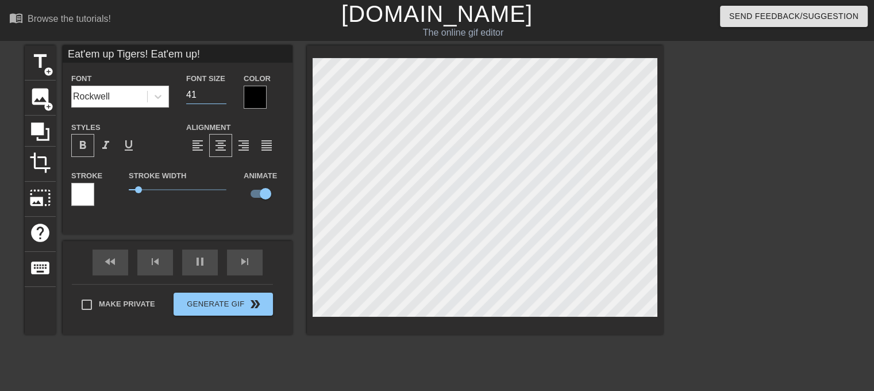
type input "40"
type input "30"
type input "40"
click at [221, 98] on input "40" at bounding box center [206, 95] width 40 height 18
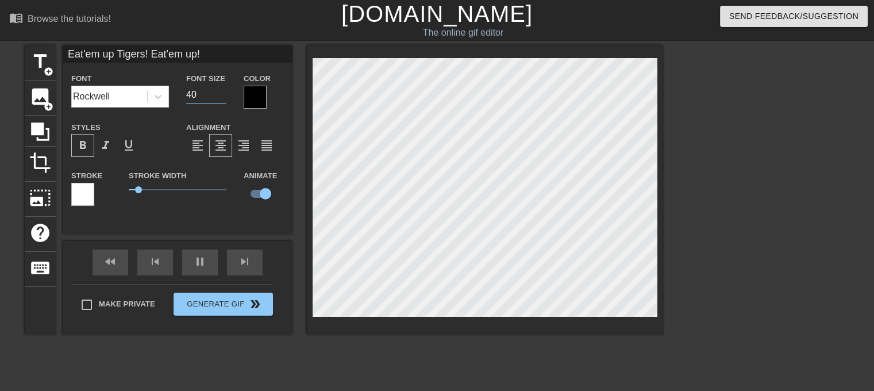
type input "30"
type input "39"
type input "40"
type input "39"
click at [221, 98] on input "39" at bounding box center [206, 95] width 40 height 18
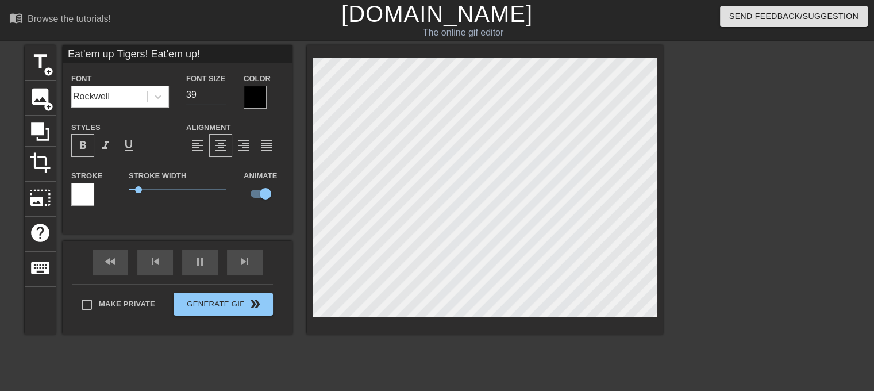
type input "40"
type input "38"
type input "30"
type input "38"
click at [221, 98] on input "38" at bounding box center [206, 95] width 40 height 18
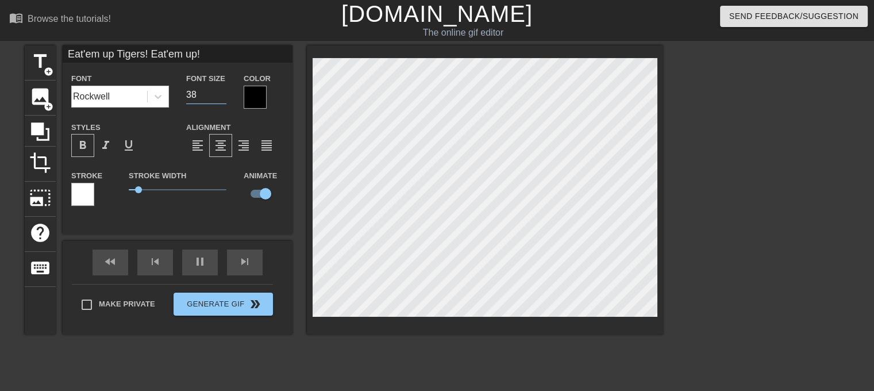
type input "30"
type input "37"
type input "40"
type input "37"
click at [221, 98] on input "37" at bounding box center [206, 95] width 40 height 18
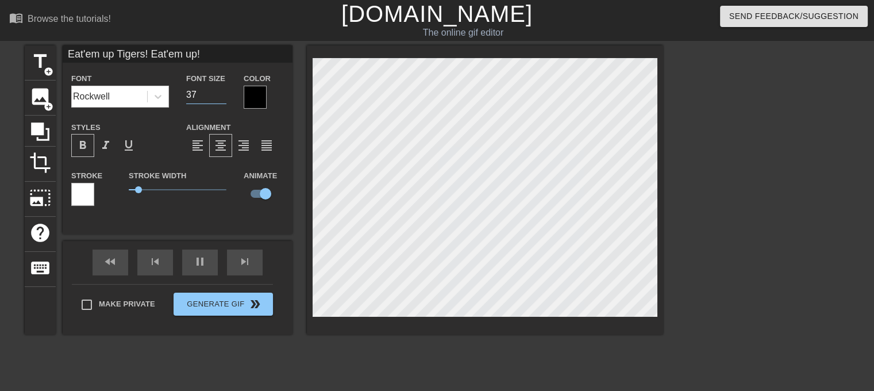
type input "40"
type input "36"
type input "30"
type input "36"
click at [221, 98] on input "36" at bounding box center [206, 95] width 40 height 18
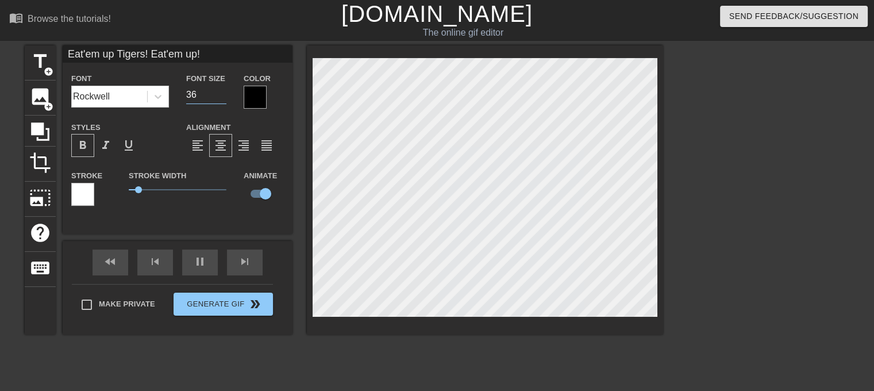
type input "30"
type input "35"
type input "30"
type input "35"
click at [221, 98] on input "35" at bounding box center [206, 95] width 40 height 18
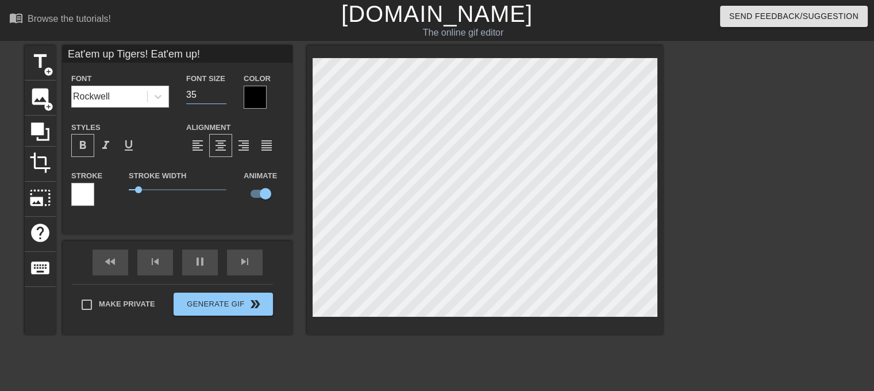
type input "30"
type input "34"
type input "40"
type input "34"
click at [221, 98] on input "34" at bounding box center [206, 95] width 40 height 18
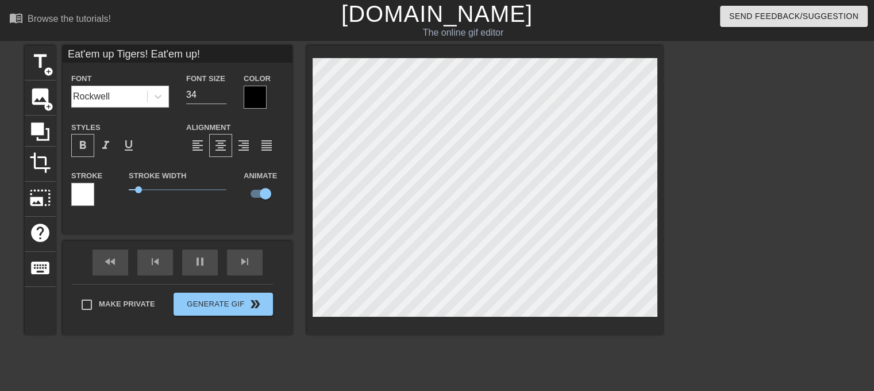
click at [285, 130] on div "Alignment format_align_left format_align_center format_align_right format_align…" at bounding box center [235, 138] width 115 height 37
drag, startPoint x: 252, startPoint y: 104, endPoint x: 251, endPoint y: 91, distance: 12.7
click at [251, 91] on div at bounding box center [255, 97] width 23 height 23
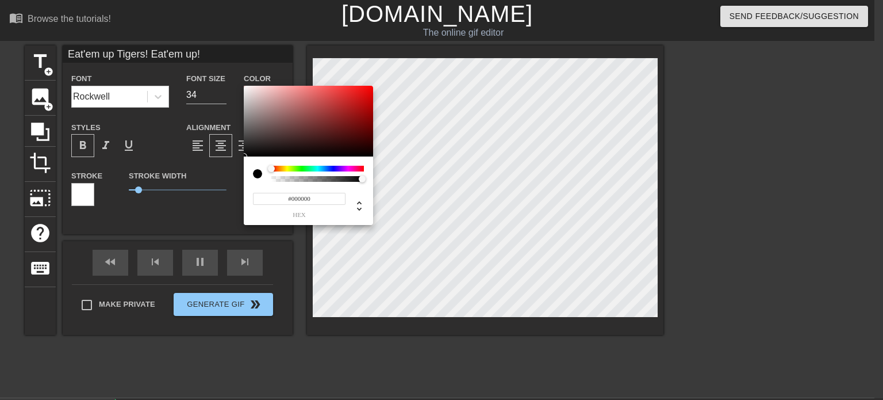
click at [299, 198] on input "#000000" at bounding box center [299, 199] width 93 height 12
click at [315, 198] on input "#000000" at bounding box center [299, 199] width 93 height 12
type input "30"
type input "#00000"
type input "30"
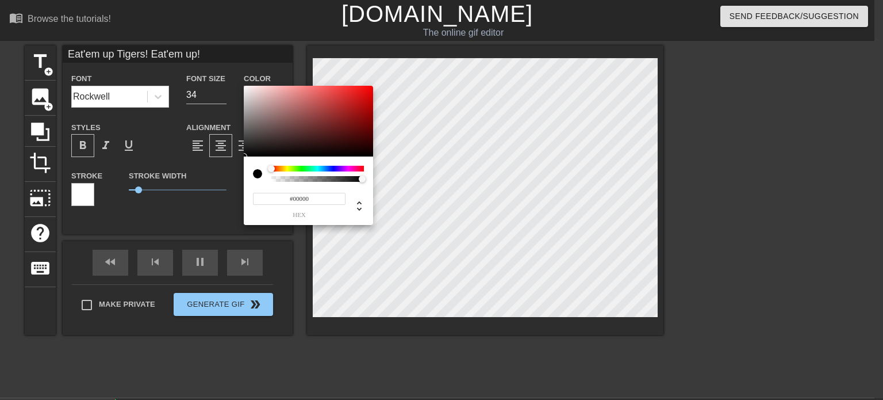
type input "#0000"
type input "30"
type input "#000"
type input "40"
type input "#00"
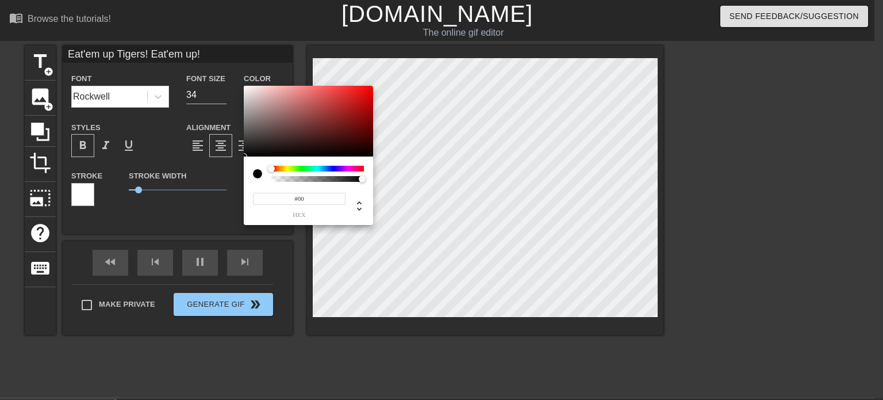
type input "30"
type input "#0"
type input "30"
type input "#"
paste input "fa4615"
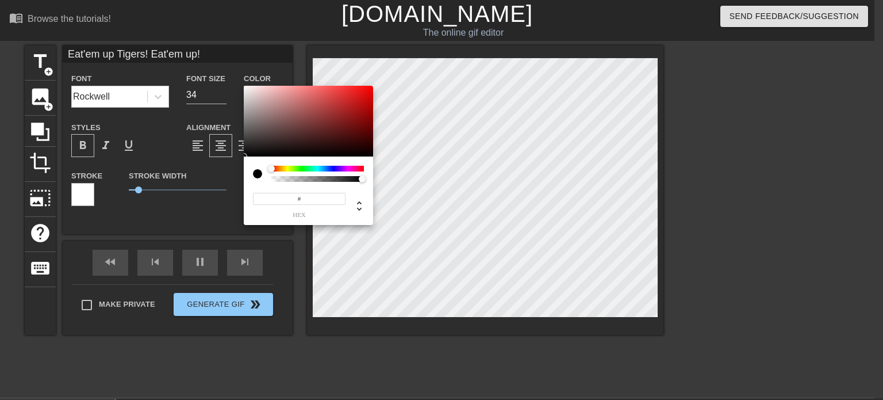
type input "30"
type input "#fa4615"
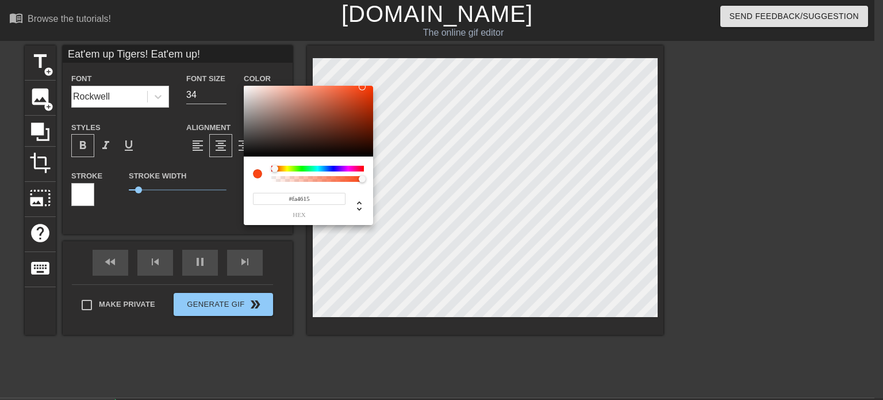
type input "30"
type input "#fa4615"
type input "40"
type input "#FA4615"
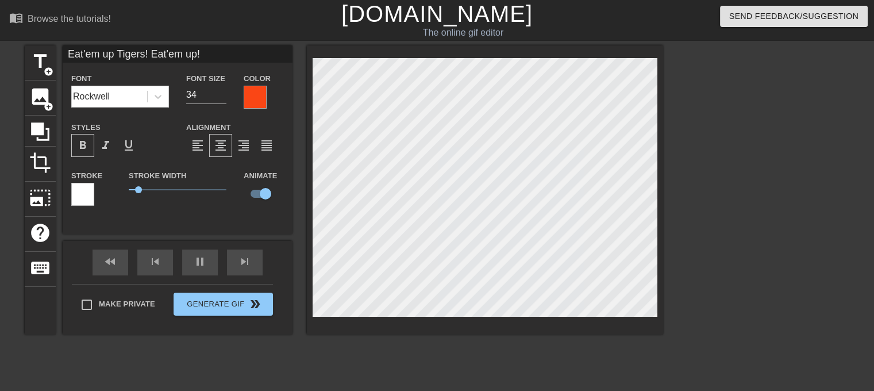
click at [77, 201] on div at bounding box center [82, 194] width 23 height 23
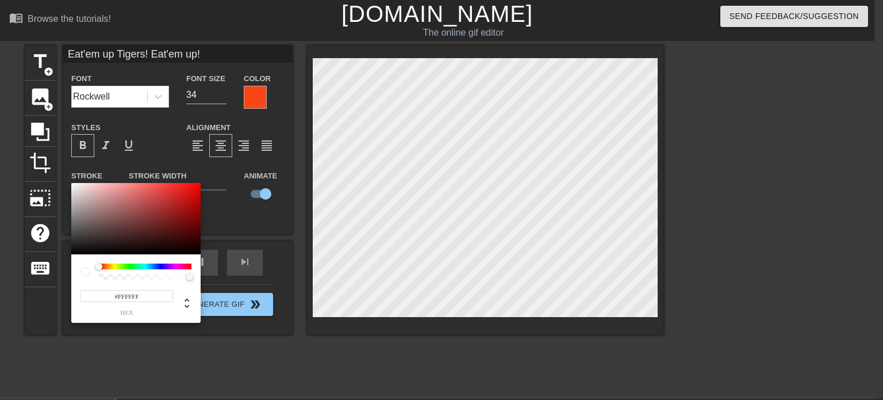
click at [142, 296] on input "#FFFFFF" at bounding box center [126, 296] width 93 height 12
type input "40"
type input "#FFFFF"
type input "30"
type input "#FFFF"
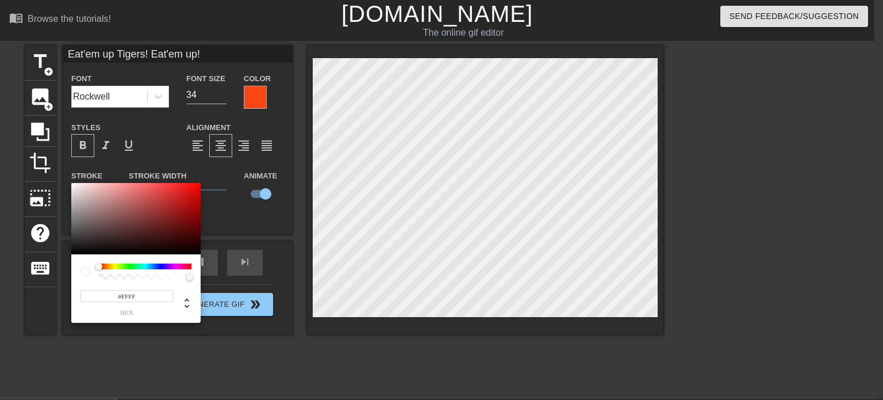
type input "30"
type input "#FFF"
type input "30"
type input "#FF"
type input "40"
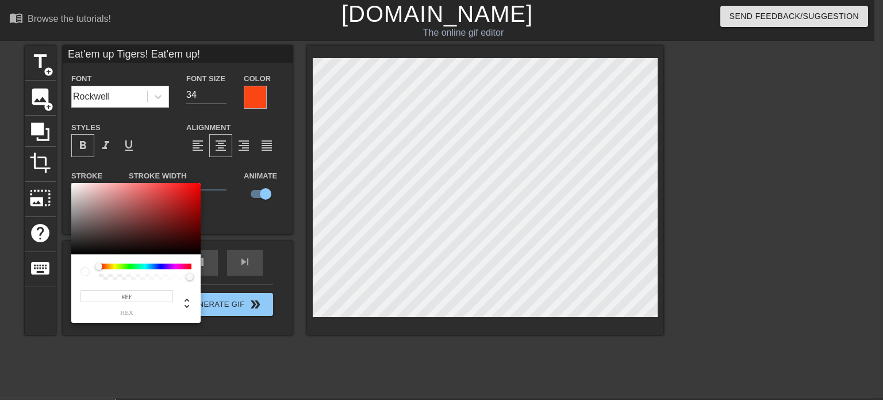
type input "#F"
type input "40"
type input "#"
type input "40"
paste input "0b2241"
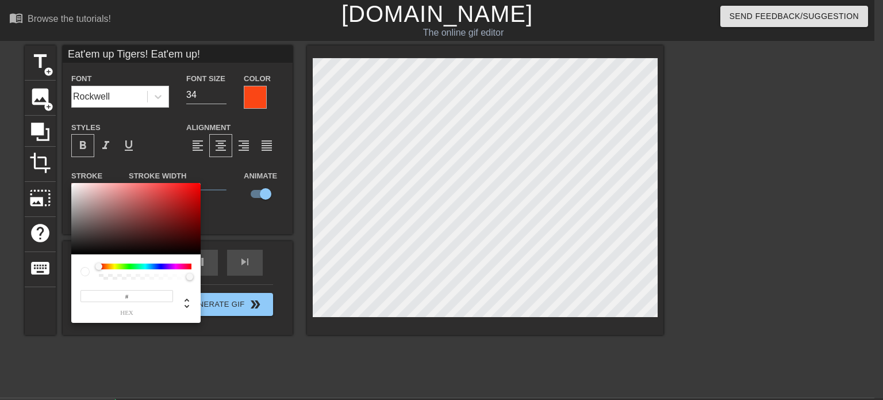
type input "#0b2241"
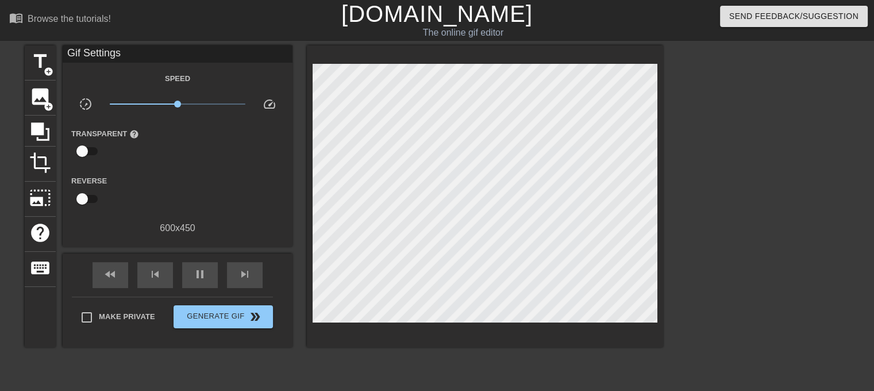
drag, startPoint x: 763, startPoint y: 273, endPoint x: 815, endPoint y: 274, distance: 51.7
click at [815, 274] on div at bounding box center [763, 217] width 172 height 345
click at [36, 71] on span "title" at bounding box center [40, 62] width 22 height 22
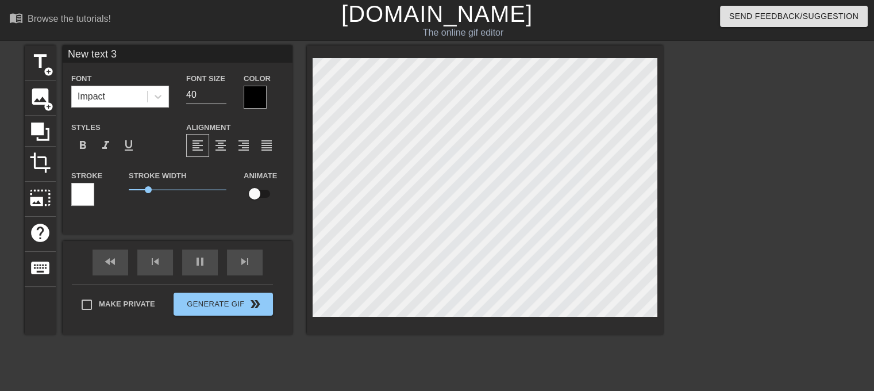
scroll to position [95, 0]
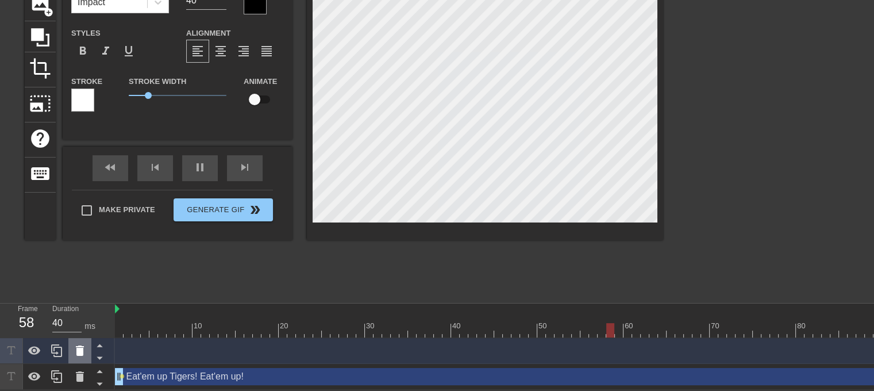
click at [83, 355] on icon at bounding box center [80, 351] width 14 height 14
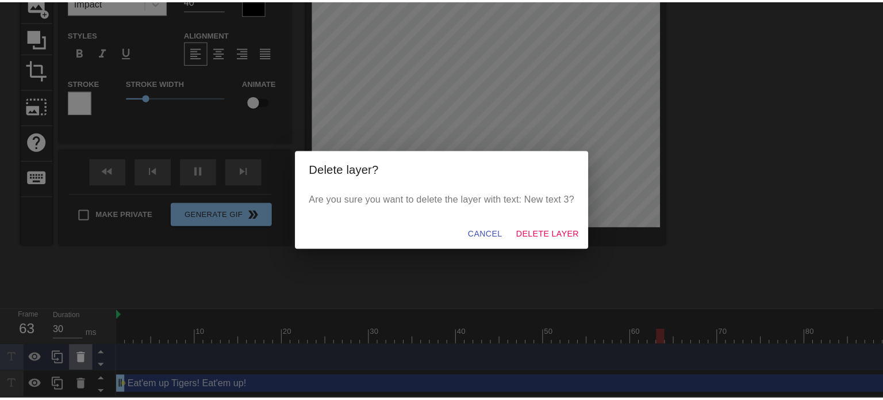
scroll to position [86, 0]
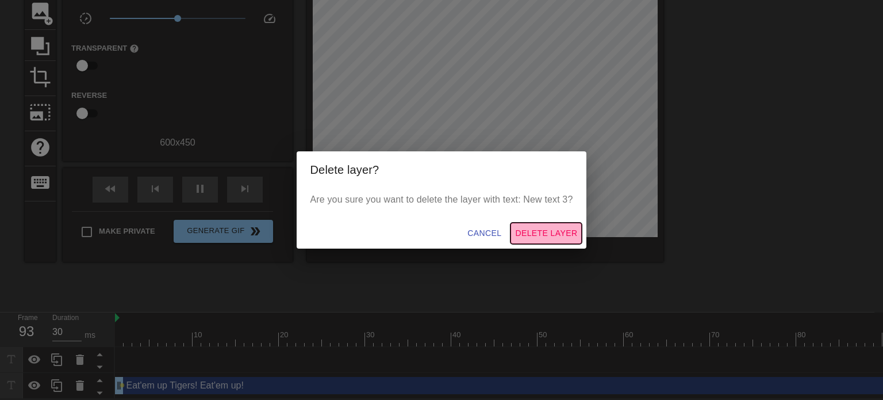
click at [567, 232] on span "Delete Layer" at bounding box center [546, 233] width 62 height 14
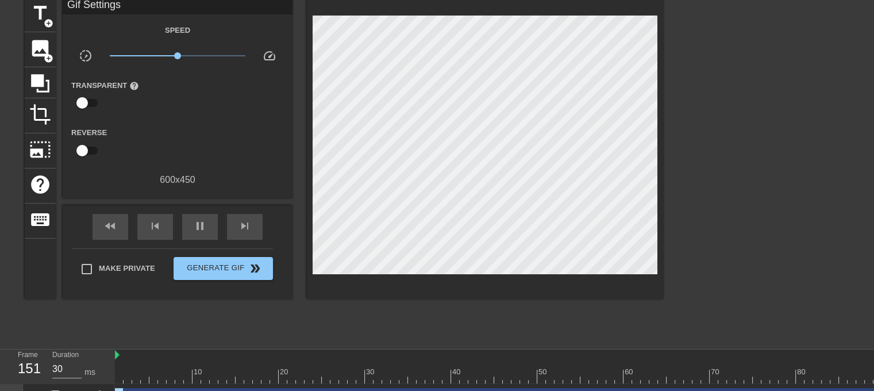
scroll to position [0, 0]
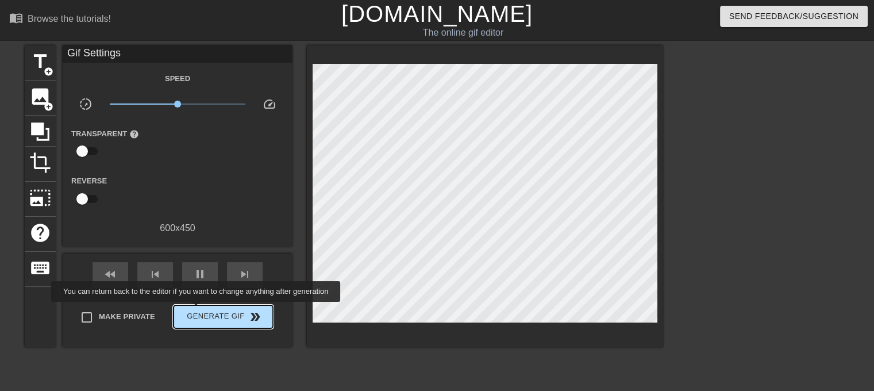
type input "30"
click at [197, 310] on span "Generate Gif double_arrow" at bounding box center [223, 317] width 90 height 14
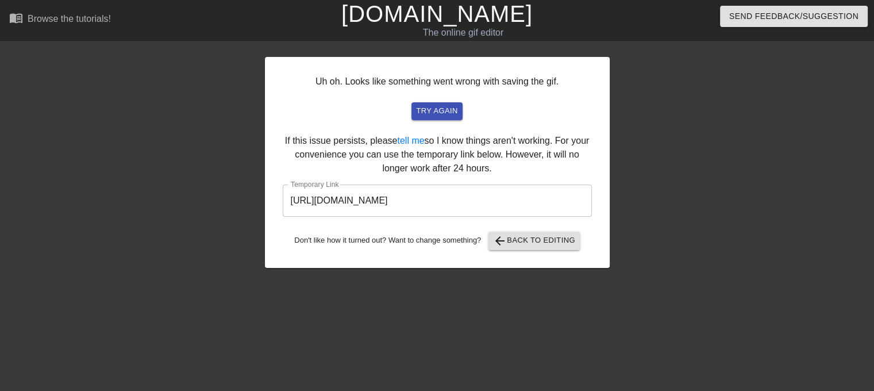
click at [545, 197] on input "[URL][DOMAIN_NAME]" at bounding box center [437, 201] width 309 height 32
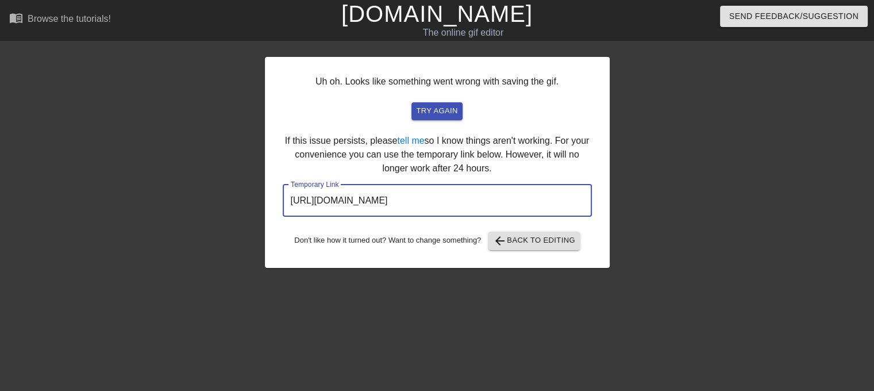
click at [545, 197] on input "[URL][DOMAIN_NAME]" at bounding box center [437, 201] width 309 height 32
